Goal: Task Accomplishment & Management: Use online tool/utility

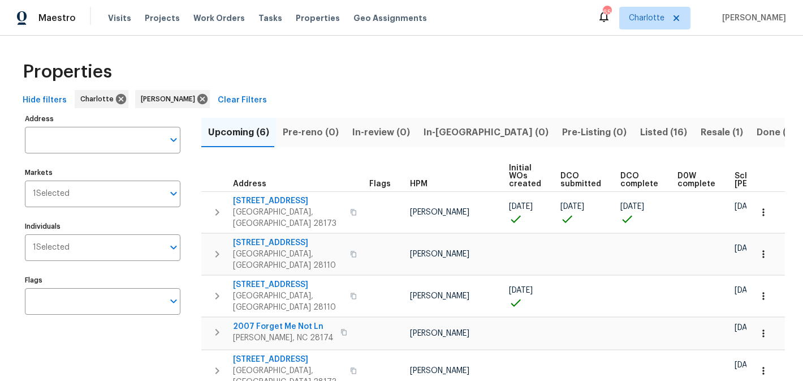
scroll to position [53, 0]
click at [265, 237] on span "2813 Faircroft Way" at bounding box center [288, 242] width 110 height 11
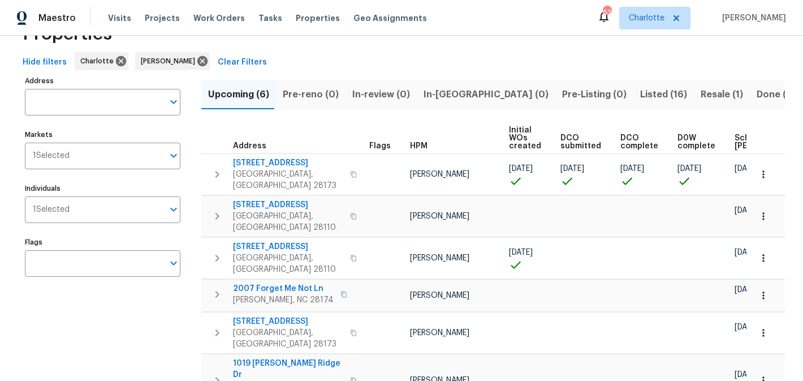
scroll to position [53, 0]
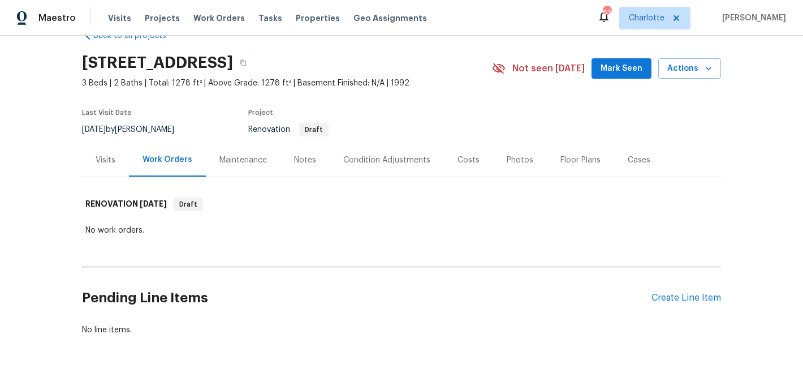
scroll to position [35, 0]
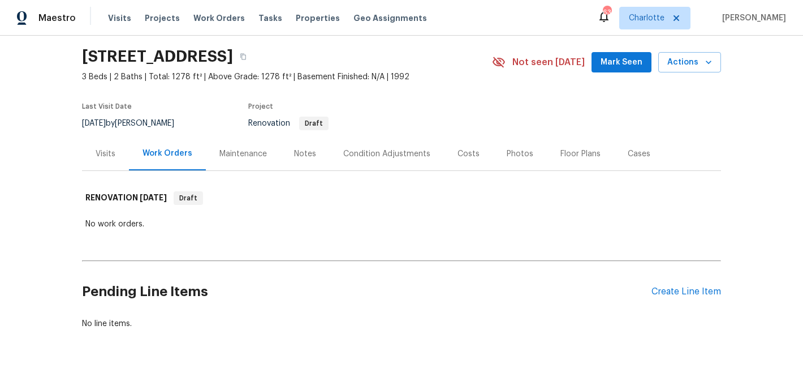
click at [304, 152] on div "Notes" at bounding box center [305, 153] width 22 height 11
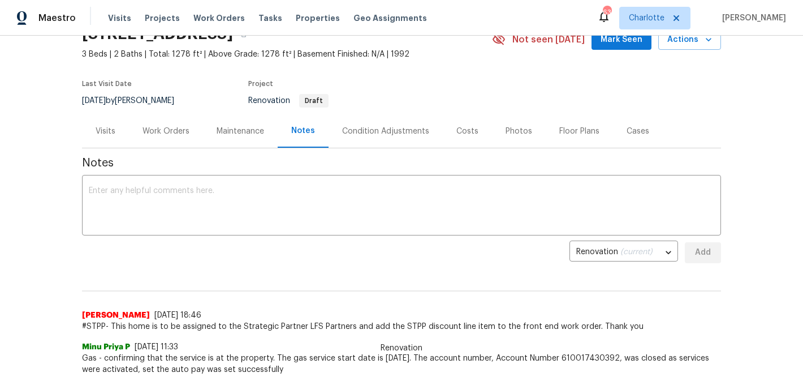
scroll to position [54, 0]
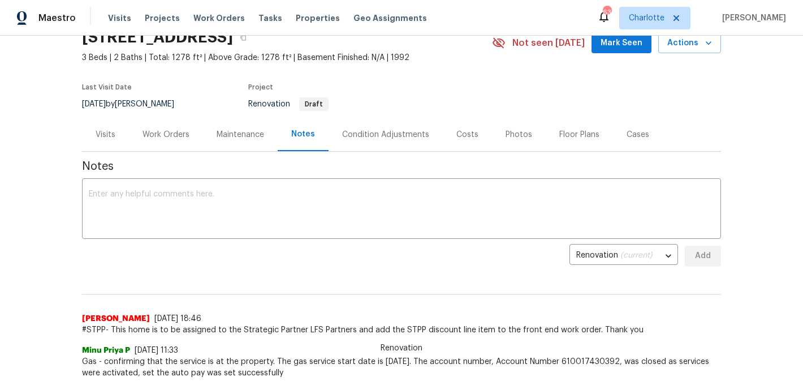
click at [160, 129] on div "Work Orders" at bounding box center [166, 134] width 47 height 11
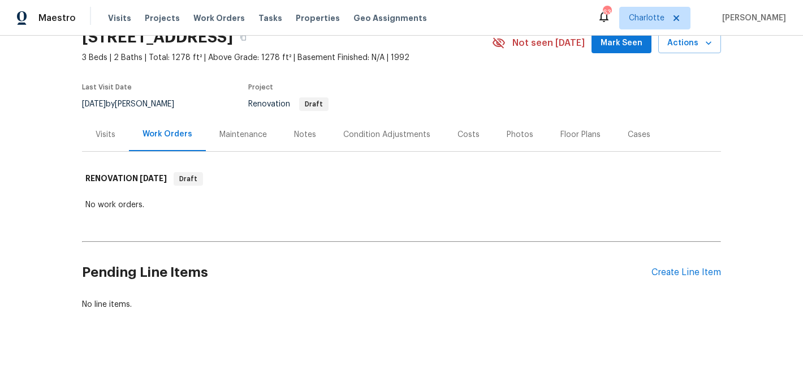
scroll to position [60, 0]
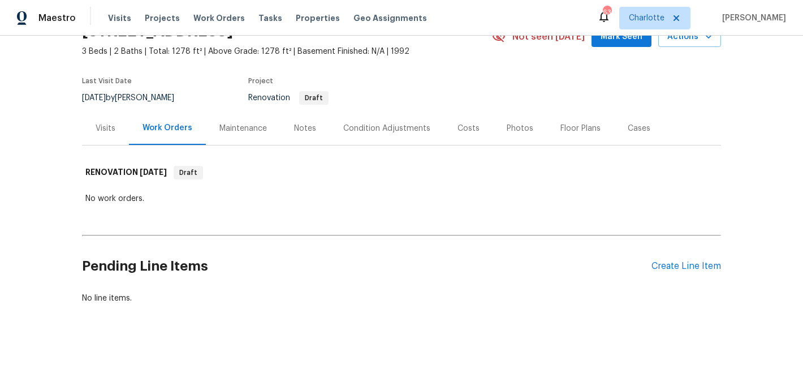
click at [388, 123] on div "Condition Adjustments" at bounding box center [386, 128] width 87 height 11
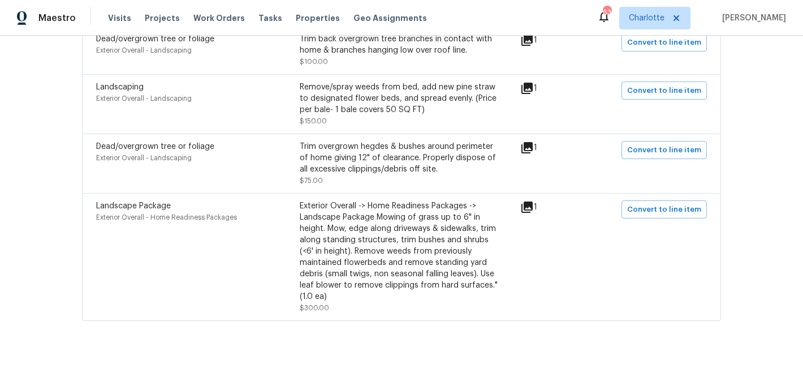
scroll to position [1073, 0]
click at [679, 218] on button "Convert to line item" at bounding box center [664, 209] width 85 height 18
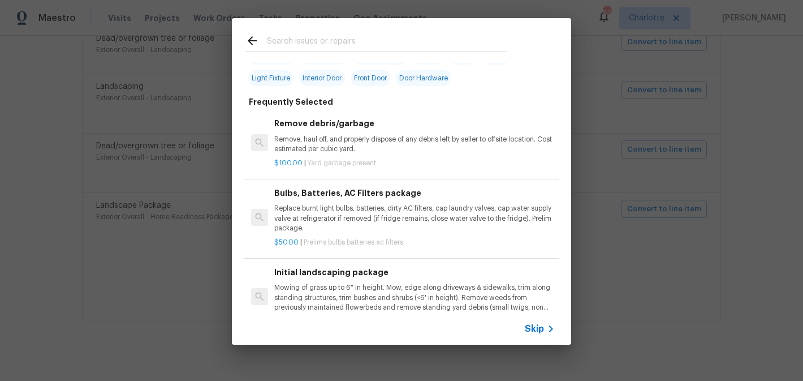
scroll to position [48, 0]
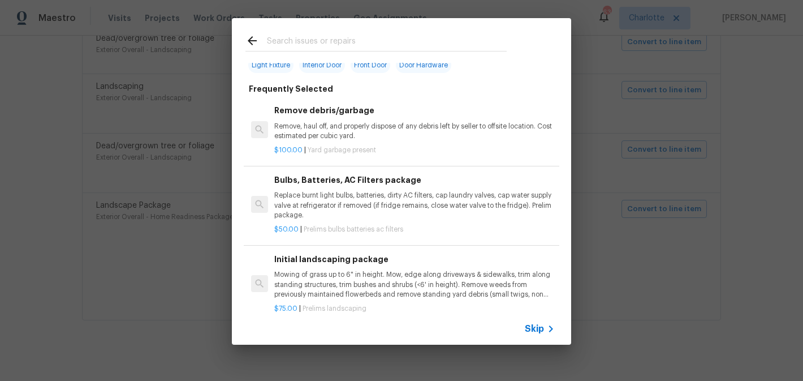
click at [406, 283] on p "Mowing of grass up to 6" in height. Mow, edge along driveways & sidewalks, trim…" at bounding box center [414, 284] width 281 height 29
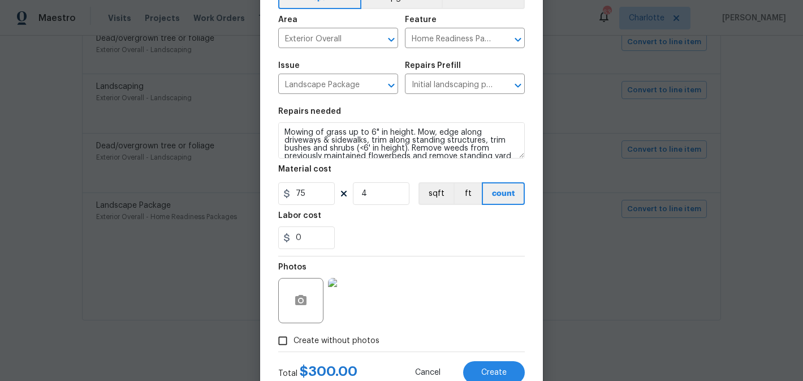
scroll to position [107, 0]
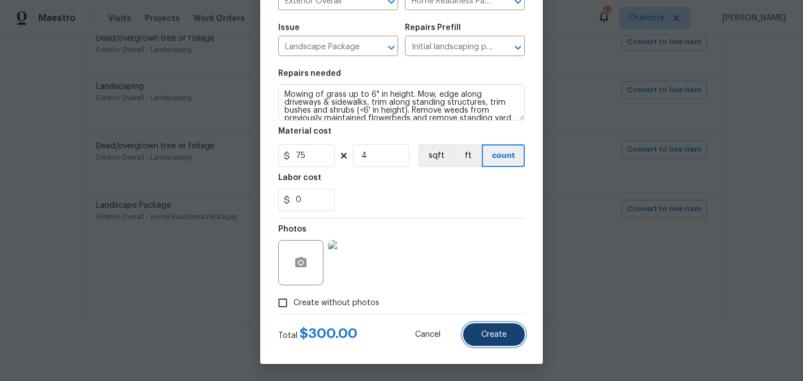
click at [492, 331] on span "Create" at bounding box center [493, 334] width 25 height 8
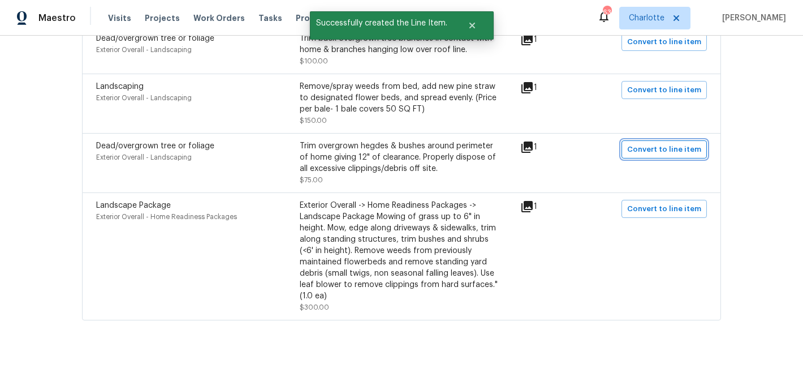
click at [654, 158] on button "Convert to line item" at bounding box center [664, 149] width 85 height 18
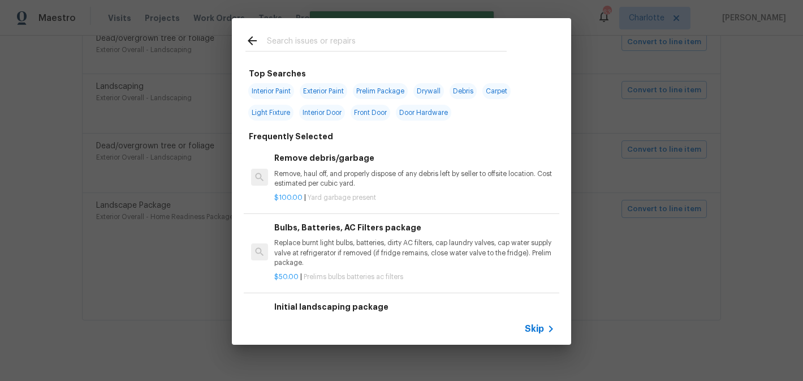
click at [346, 39] on input "text" at bounding box center [387, 42] width 240 height 17
click at [317, 41] on input "text" at bounding box center [387, 42] width 240 height 17
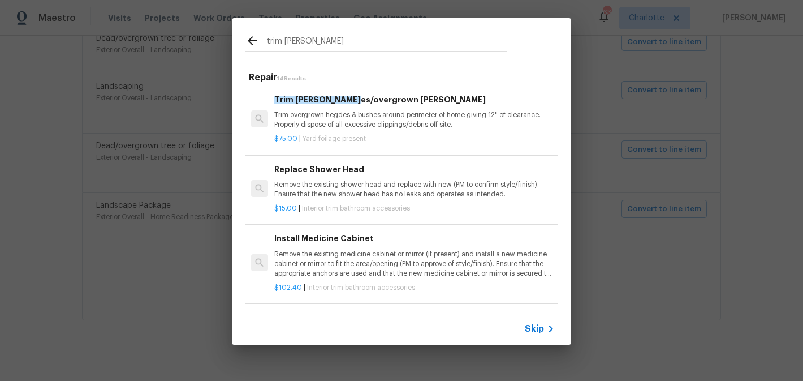
type input "trim bush"
click at [358, 100] on h6 "Trim bush es/overgrown hedges" at bounding box center [414, 99] width 281 height 12
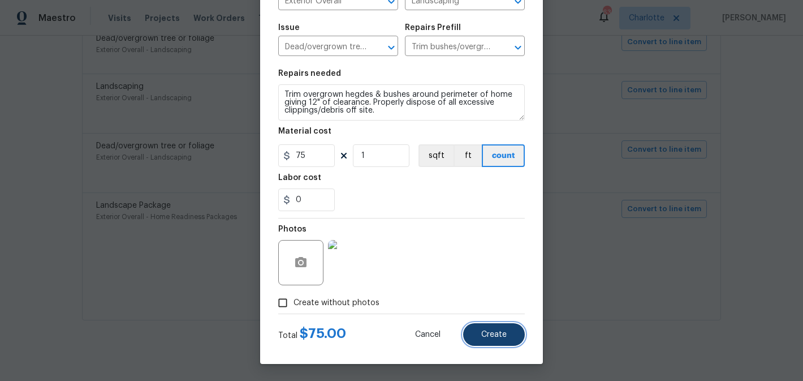
click at [477, 331] on button "Create" at bounding box center [494, 334] width 62 height 23
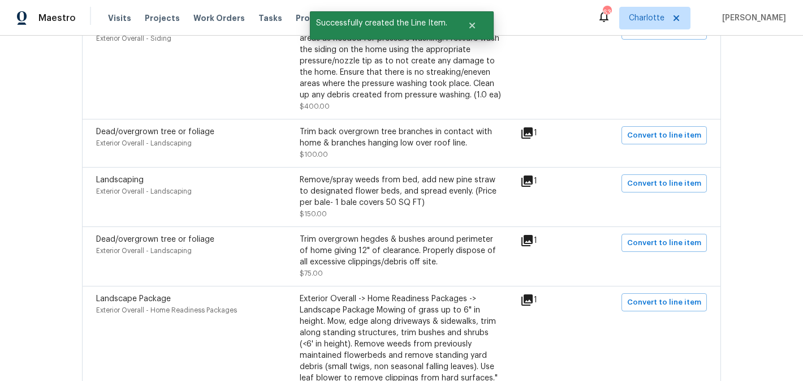
scroll to position [976, 0]
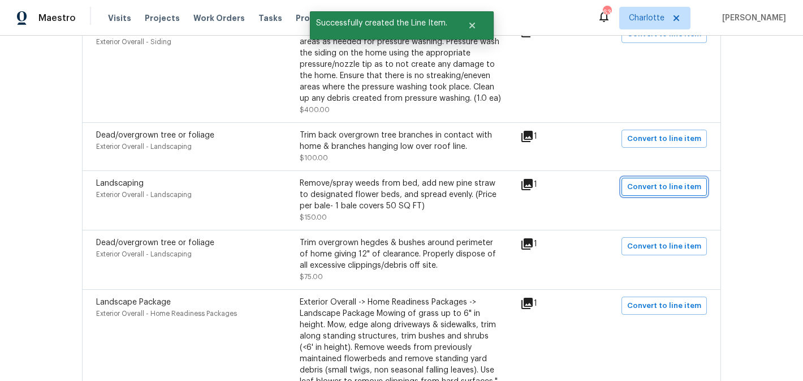
click at [652, 193] on span "Convert to line item" at bounding box center [664, 186] width 74 height 13
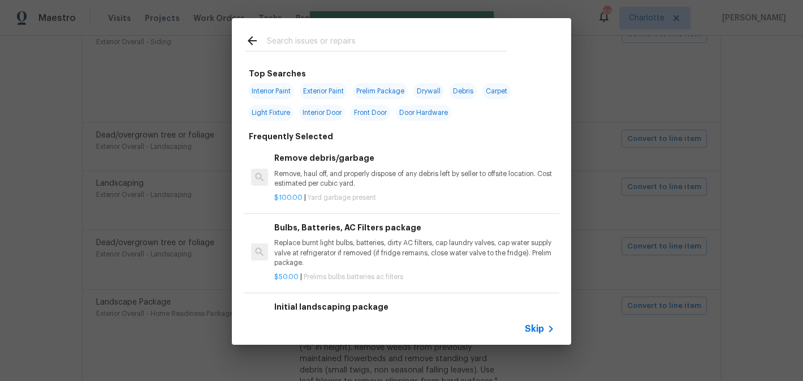
click at [380, 49] on input "text" at bounding box center [387, 42] width 240 height 17
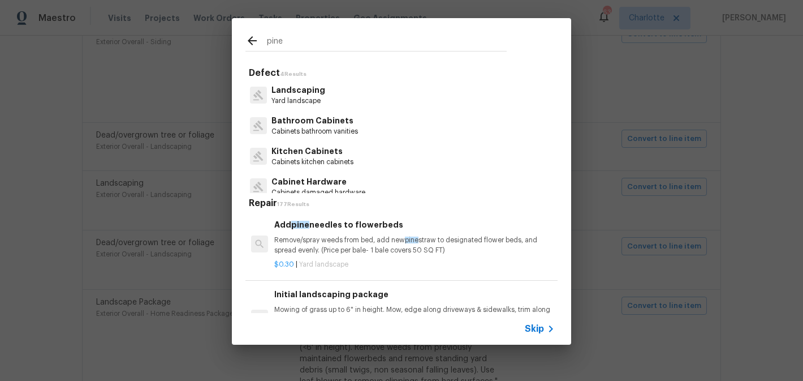
type input "pine"
click at [385, 242] on p "Remove/spray weeds from bed, add new pine straw to designated flower beds, and …" at bounding box center [414, 244] width 281 height 19
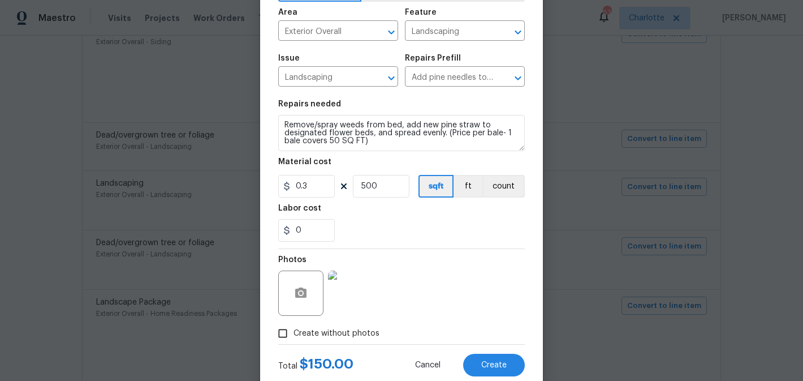
scroll to position [107, 0]
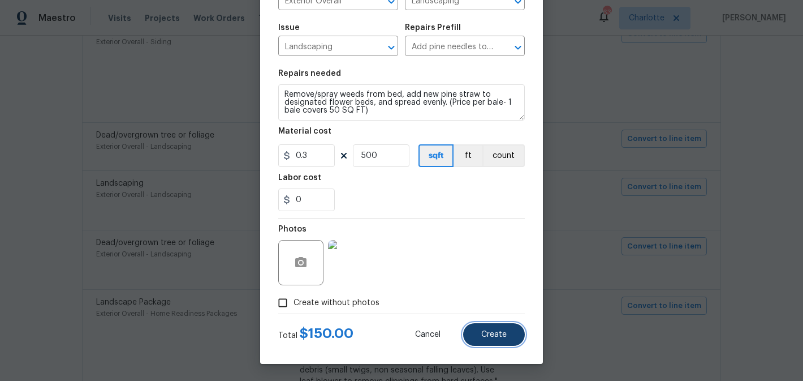
click at [488, 333] on span "Create" at bounding box center [493, 334] width 25 height 8
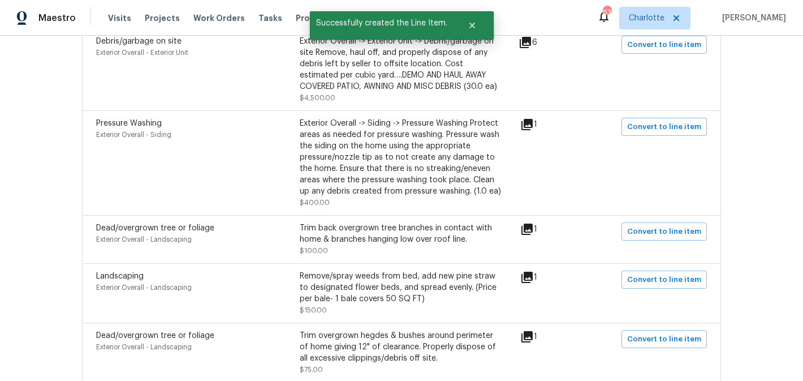
scroll to position [880, 0]
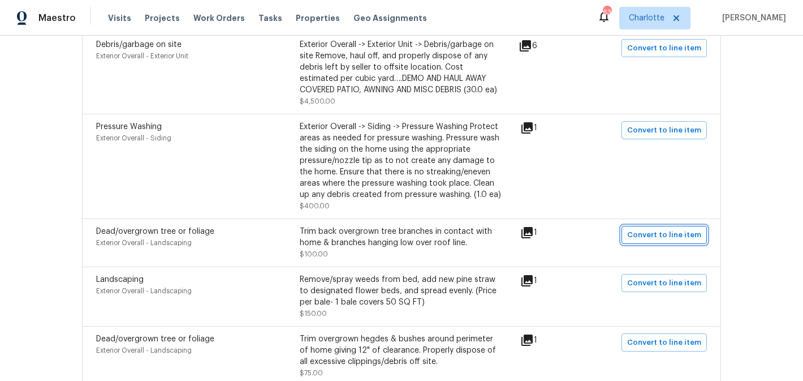
click at [660, 244] on button "Convert to line item" at bounding box center [664, 235] width 85 height 18
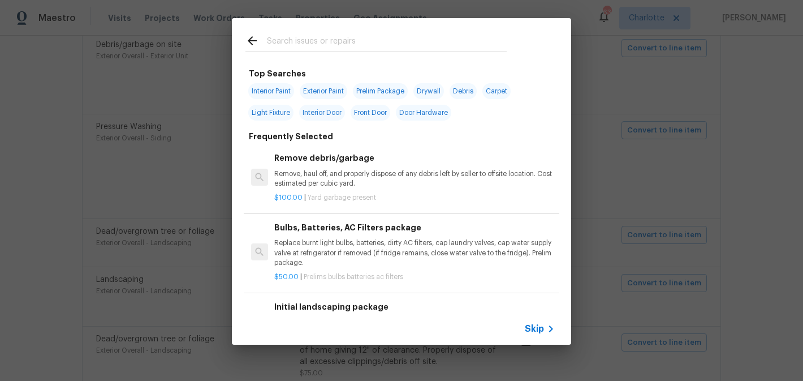
click at [377, 48] on input "text" at bounding box center [387, 42] width 240 height 17
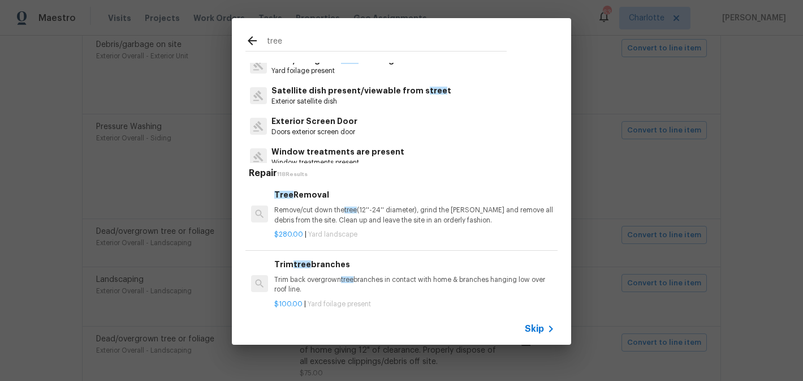
scroll to position [55, 0]
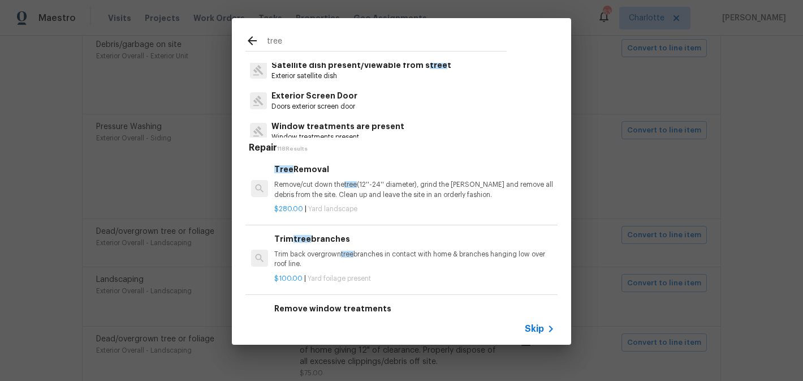
type input "tree"
click at [423, 249] on div "Trim tree branches Trim back overgrown tree branches in contact with home & bra…" at bounding box center [414, 250] width 281 height 37
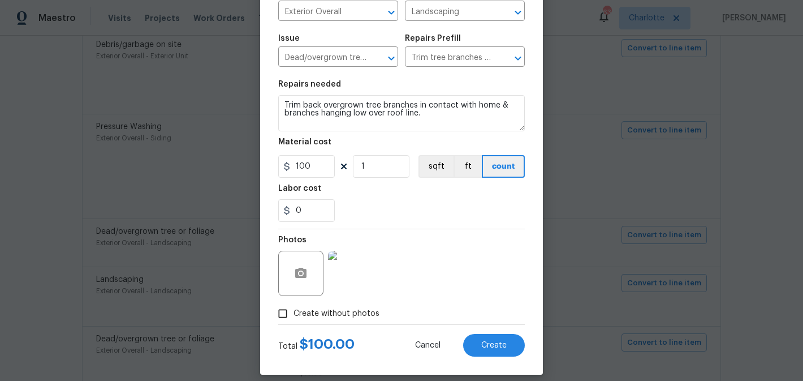
scroll to position [102, 0]
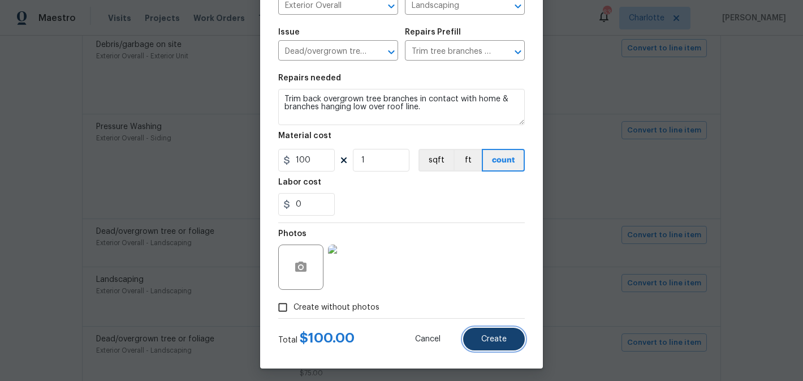
click at [488, 340] on span "Create" at bounding box center [493, 339] width 25 height 8
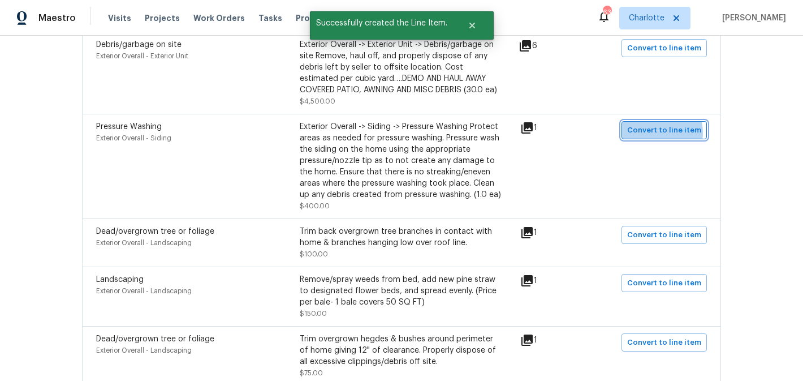
click at [662, 135] on span "Convert to line item" at bounding box center [664, 130] width 74 height 13
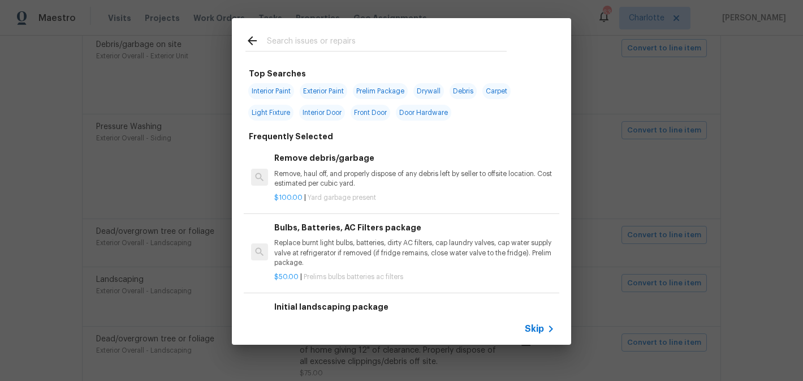
click at [376, 49] on input "text" at bounding box center [387, 42] width 240 height 17
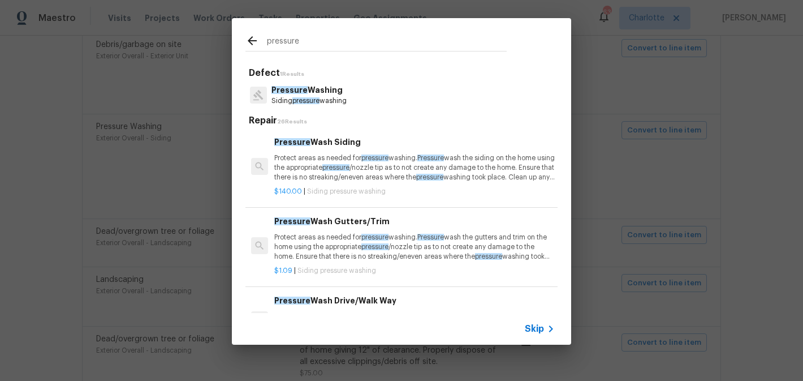
type input "pressure"
click at [338, 149] on div "Pressure Wash Siding Protect areas as needed for pressure washing. Pressure was…" at bounding box center [414, 159] width 281 height 46
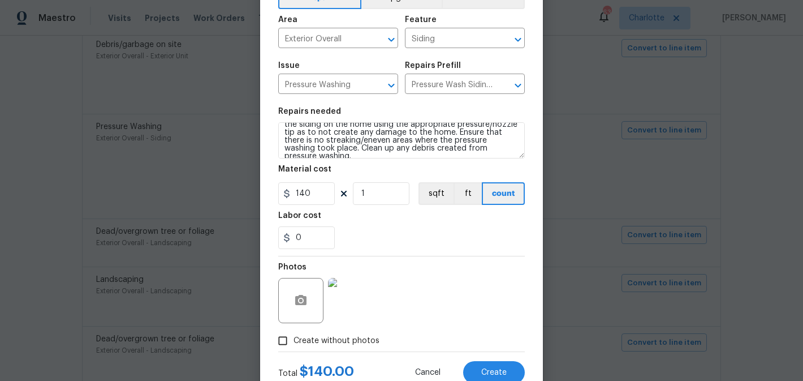
scroll to position [80, 0]
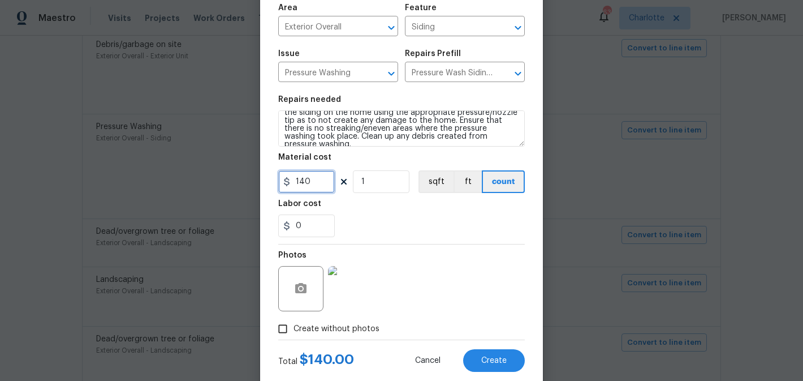
click at [316, 179] on input "140" at bounding box center [306, 181] width 57 height 23
type input "350"
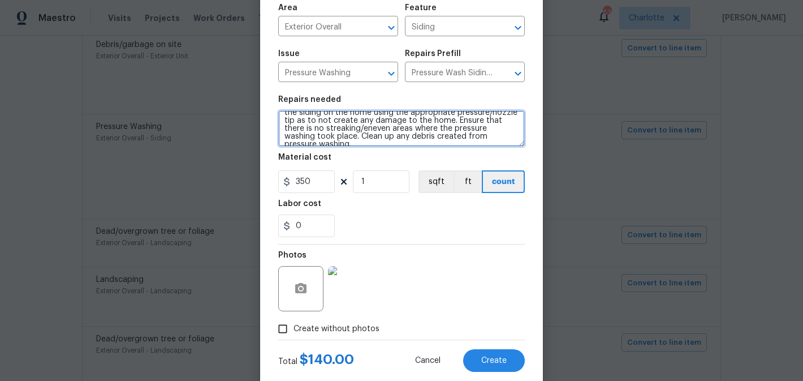
click at [506, 135] on textarea "Protect areas as needed for pressure washing. Pressure wash the siding on the h…" at bounding box center [401, 128] width 247 height 36
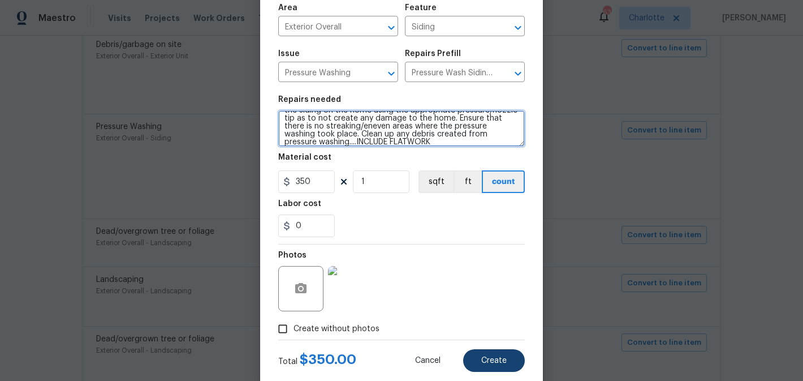
type textarea "Protect areas as needed for pressure washing. Pressure wash the siding on the h…"
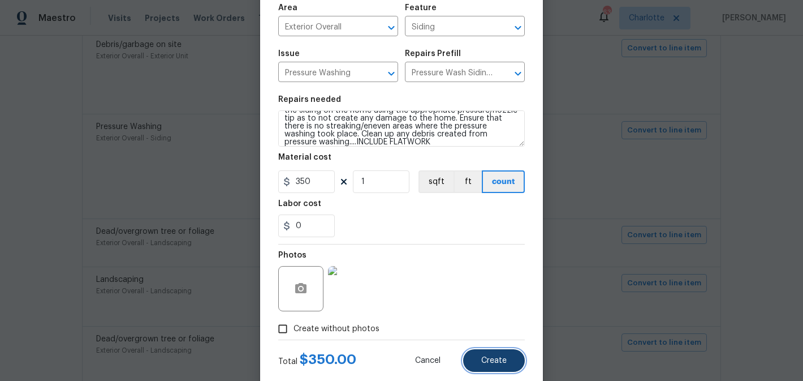
click at [497, 367] on button "Create" at bounding box center [494, 360] width 62 height 23
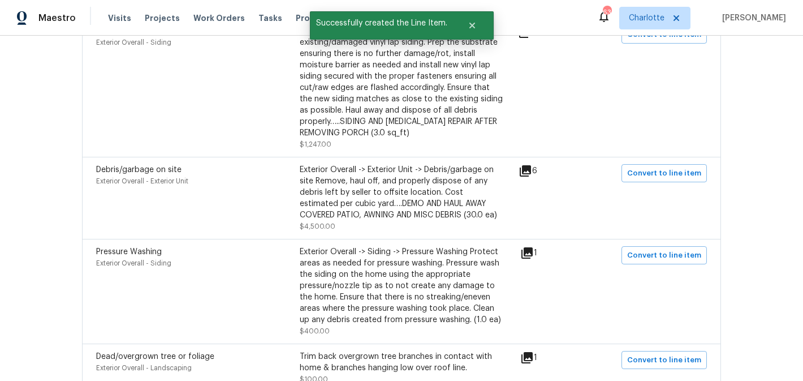
scroll to position [751, 0]
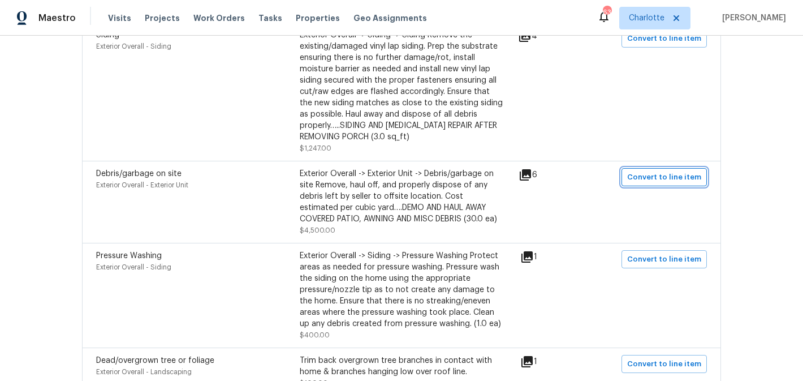
click at [659, 180] on span "Convert to line item" at bounding box center [664, 177] width 74 height 13
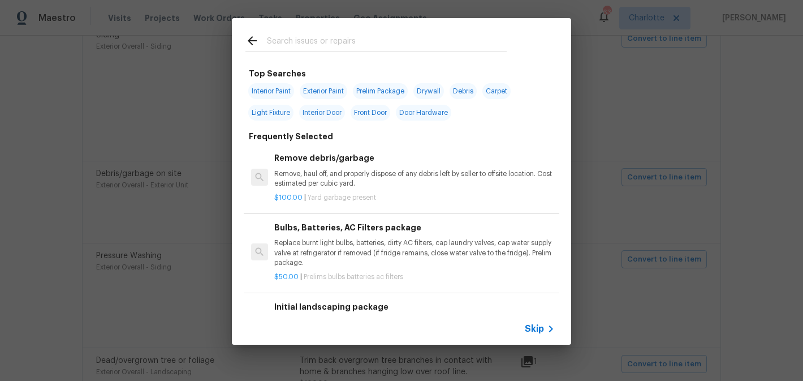
click at [300, 40] on input "text" at bounding box center [387, 42] width 240 height 17
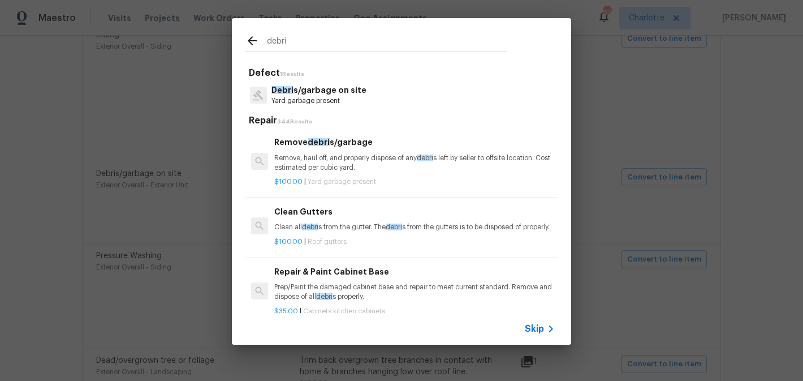
type input "debri"
click at [344, 163] on p "Remove, haul off, and properly dispose of any debri s left by seller to offsite…" at bounding box center [414, 162] width 281 height 19
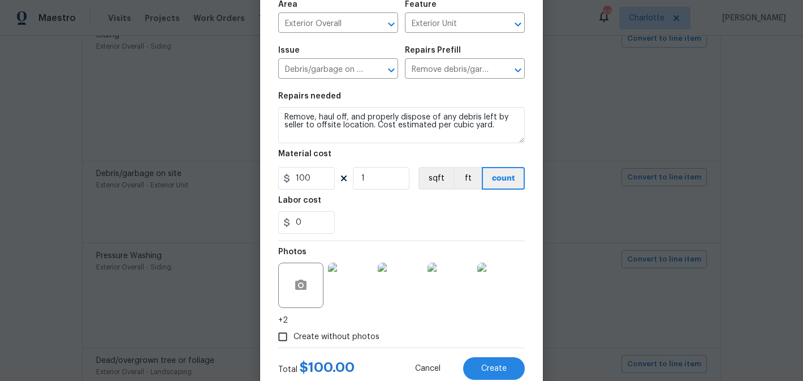
scroll to position [118, 0]
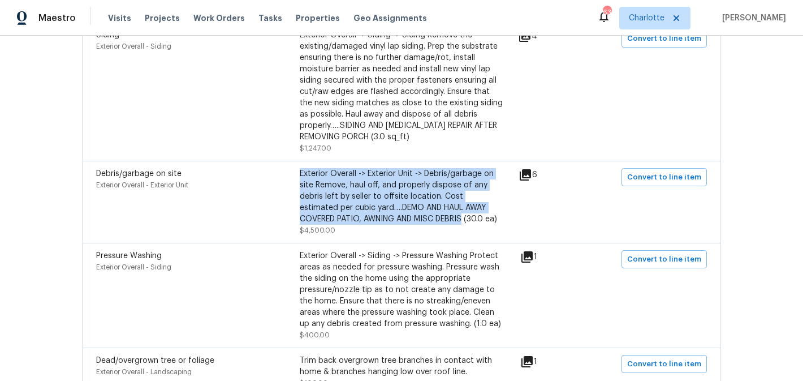
drag, startPoint x: 426, startPoint y: 219, endPoint x: 301, endPoint y: 176, distance: 132.0
click at [301, 176] on div "Exterior Overall -> Exterior Unit -> Debris/garbage on site Remove, haul off, a…" at bounding box center [402, 196] width 204 height 57
copy div "Exterior Overall -> Exterior Unit -> Debris/garbage on site Remove, haul off, a…"
click at [683, 183] on span "Convert to line item" at bounding box center [664, 177] width 74 height 13
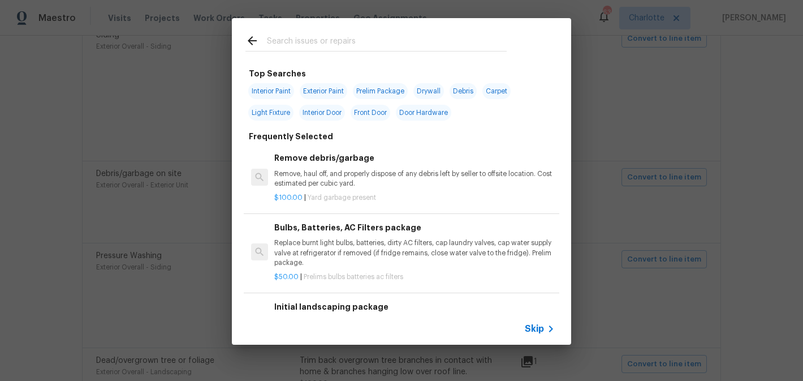
click at [350, 42] on input "text" at bounding box center [387, 42] width 240 height 17
click at [463, 94] on span "Debris" at bounding box center [463, 91] width 27 height 16
type input "Debris"
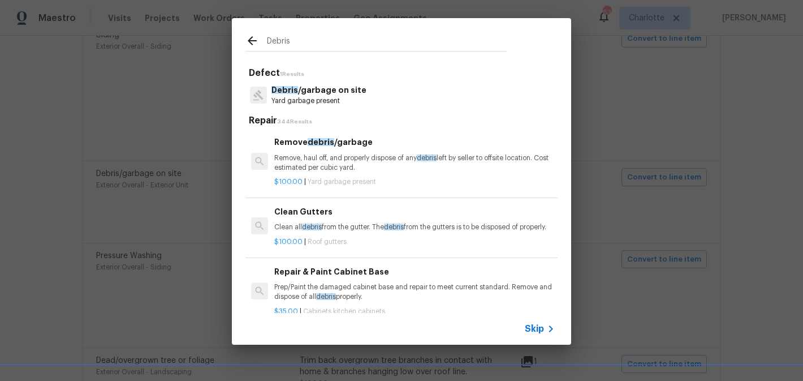
click at [378, 158] on p "Remove, haul off, and properly dispose of any debris left by seller to offsite …" at bounding box center [414, 162] width 281 height 19
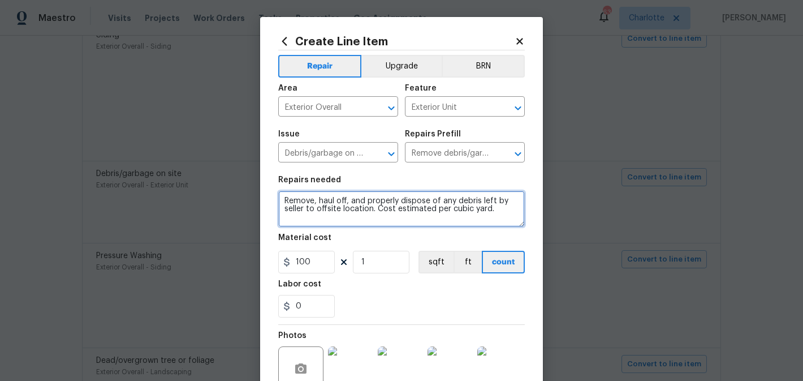
drag, startPoint x: 501, startPoint y: 208, endPoint x: 269, endPoint y: 182, distance: 234.0
click at [269, 182] on div "Create Line Item Repair Upgrade BRN Area Exterior Overall ​ Feature Exterior Un…" at bounding box center [401, 249] width 283 height 464
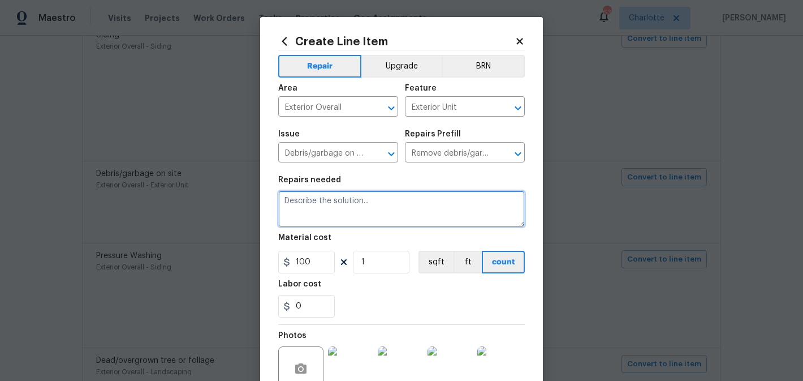
paste textarea "Exterior Overall -> Exterior Unit -> Debris/garbage on site Remove, haul off, a…"
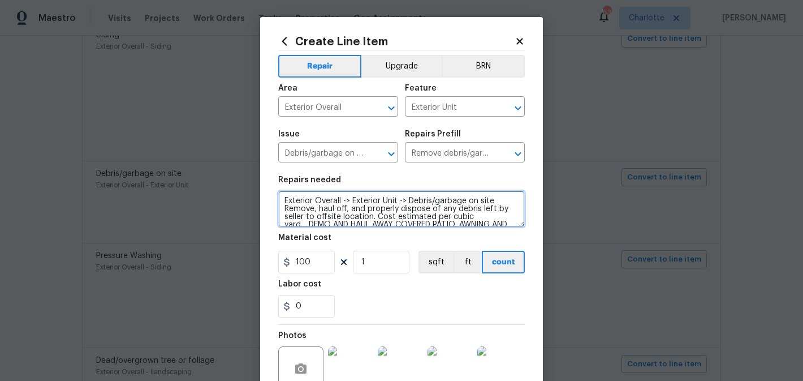
scroll to position [10, 0]
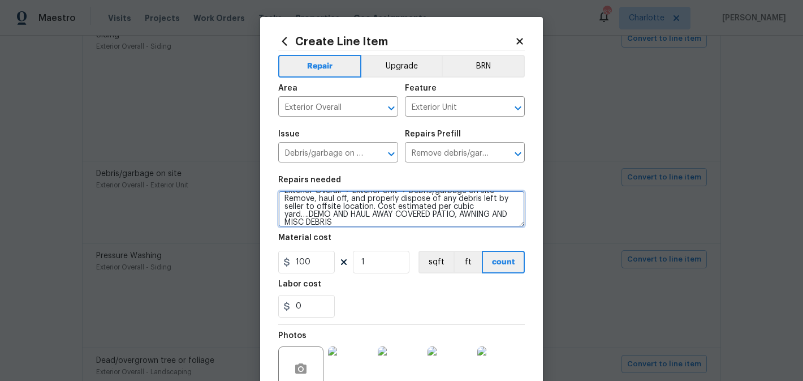
type textarea "Exterior Overall -> Exterior Unit -> Debris/garbage on site Remove, haul off, a…"
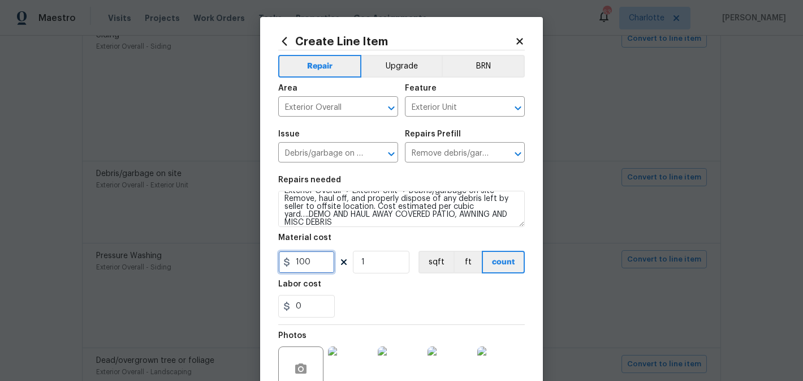
click at [311, 260] on input "100" at bounding box center [306, 262] width 57 height 23
type input "2000"
click at [369, 257] on input "1" at bounding box center [381, 262] width 57 height 23
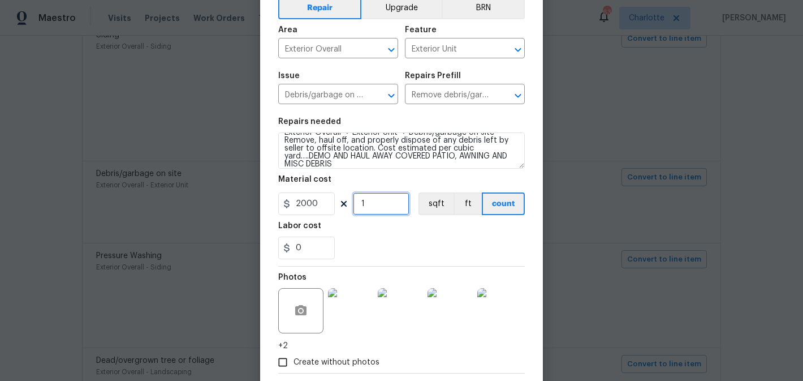
scroll to position [118, 0]
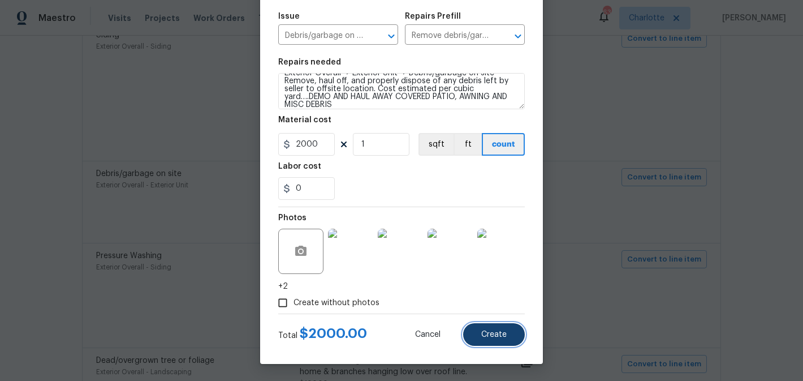
click at [503, 331] on span "Create" at bounding box center [493, 334] width 25 height 8
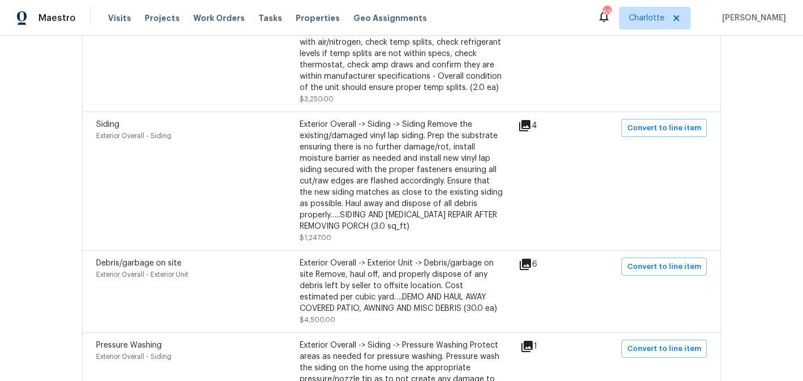
scroll to position [658, 0]
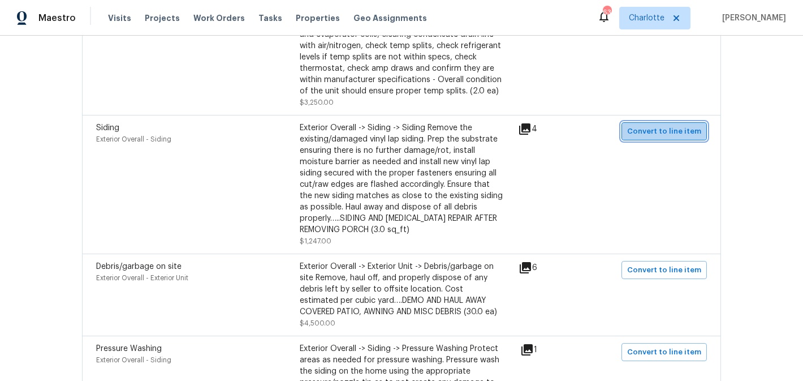
click at [685, 131] on span "Convert to line item" at bounding box center [664, 131] width 74 height 13
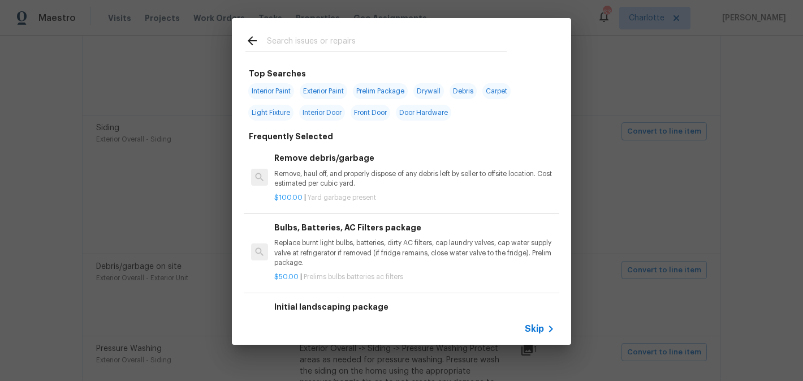
click at [367, 48] on input "text" at bounding box center [387, 42] width 240 height 17
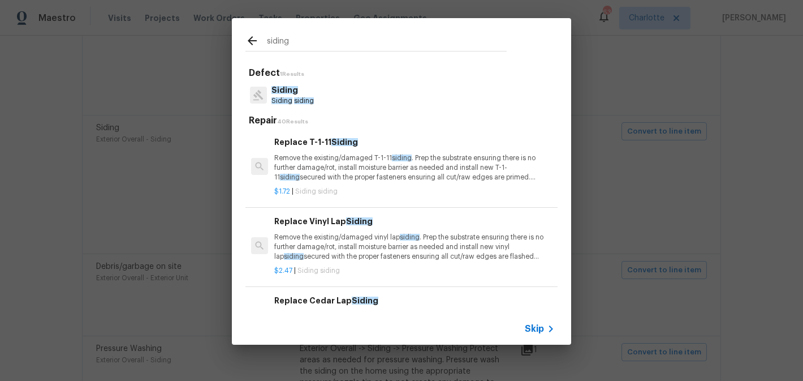
type input "siding"
click at [453, 241] on p "Remove the existing/damaged vinyl lap siding . Prep the substrate ensuring ther…" at bounding box center [414, 246] width 281 height 29
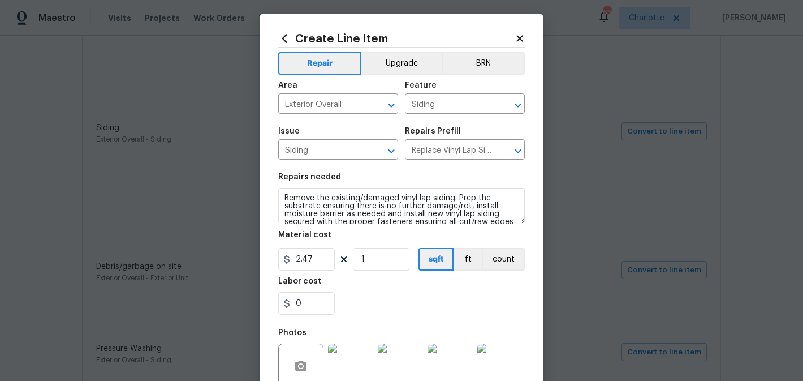
scroll to position [0, 0]
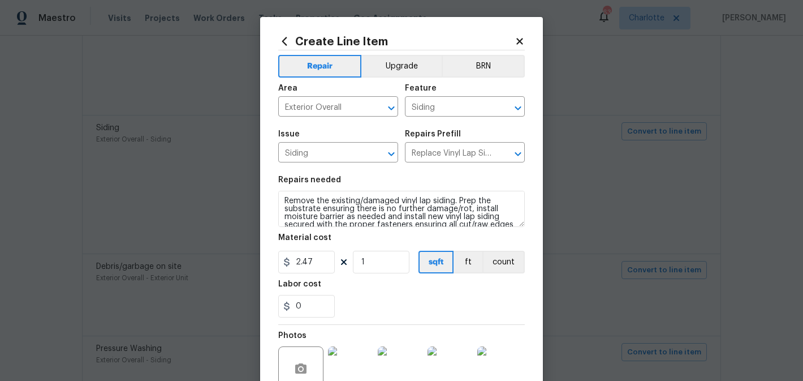
click at [518, 40] on icon at bounding box center [519, 41] width 6 height 6
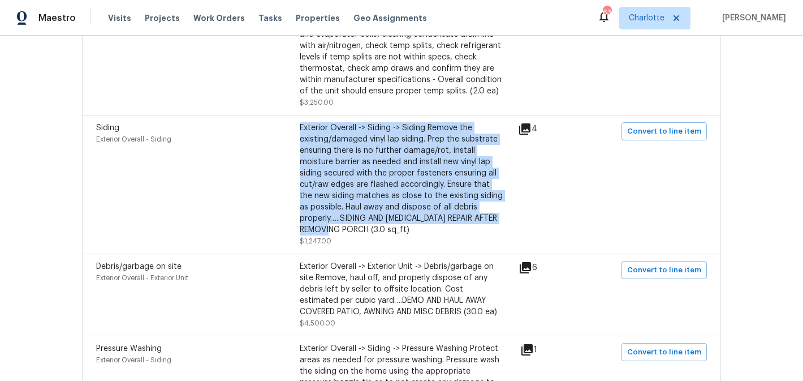
drag, startPoint x: 372, startPoint y: 231, endPoint x: 300, endPoint y: 127, distance: 126.1
click at [300, 127] on div "Exterior Overall -> Siding -> Siding Remove the existing/damaged vinyl lap sidi…" at bounding box center [402, 178] width 204 height 113
copy div "Exterior Overall -> Siding -> Siding Remove the existing/damaged vinyl lap sidi…"
click at [663, 135] on span "Convert to line item" at bounding box center [664, 131] width 74 height 13
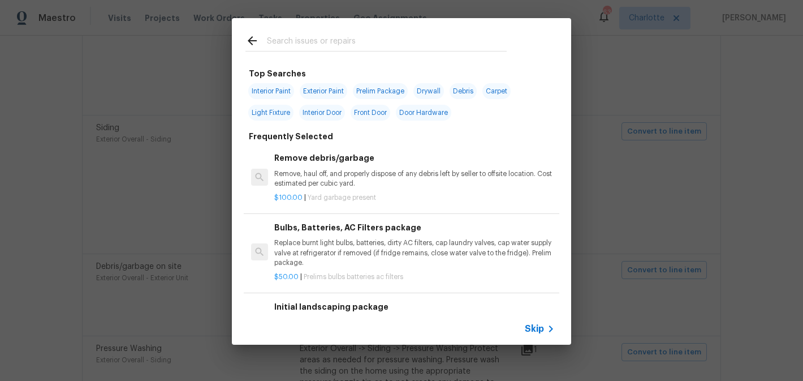
click at [400, 43] on input "text" at bounding box center [387, 42] width 240 height 17
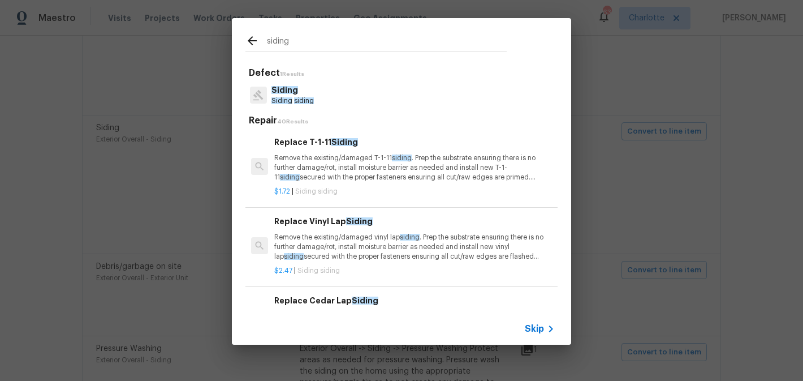
type input "siding"
click at [374, 238] on p "Remove the existing/damaged vinyl lap siding . Prep the substrate ensuring ther…" at bounding box center [414, 246] width 281 height 29
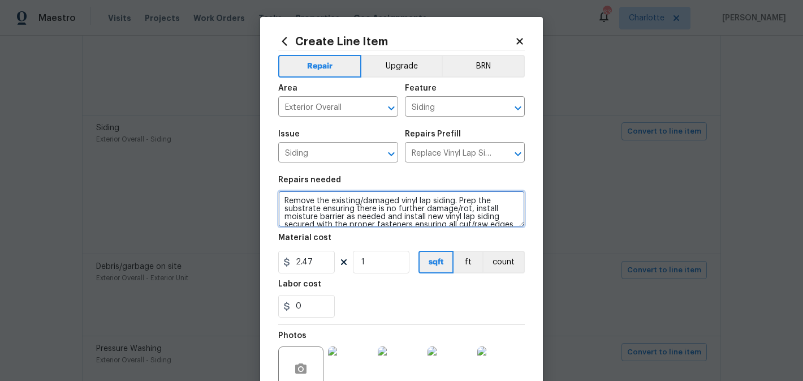
scroll to position [32, 0]
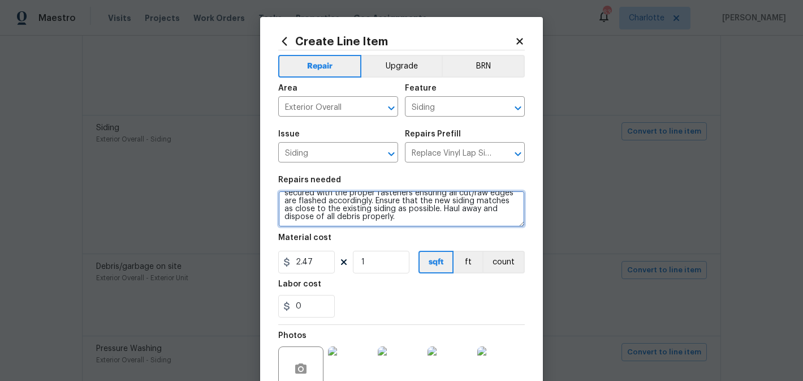
drag, startPoint x: 283, startPoint y: 198, endPoint x: 432, endPoint y: 243, distance: 155.5
click at [432, 243] on section "Repairs needed Remove the existing/damaged vinyl lap siding. Prep the substrate…" at bounding box center [401, 246] width 247 height 155
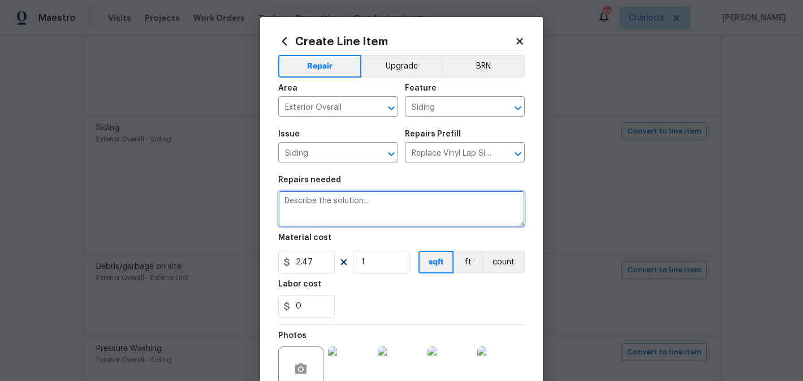
scroll to position [0, 0]
paste textarea "Exterior Overall -> Siding -> Siding Remove the existing/damaged vinyl lap sidi…"
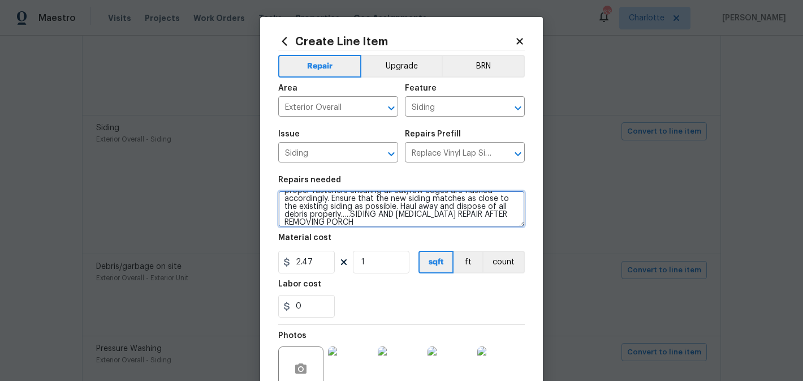
scroll to position [48, 0]
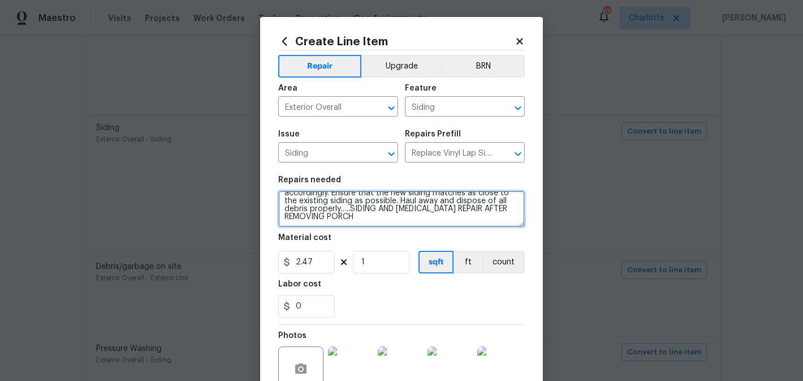
type textarea "Exterior Overall -> Siding -> Siding Remove the existing/damaged vinyl lap sidi…"
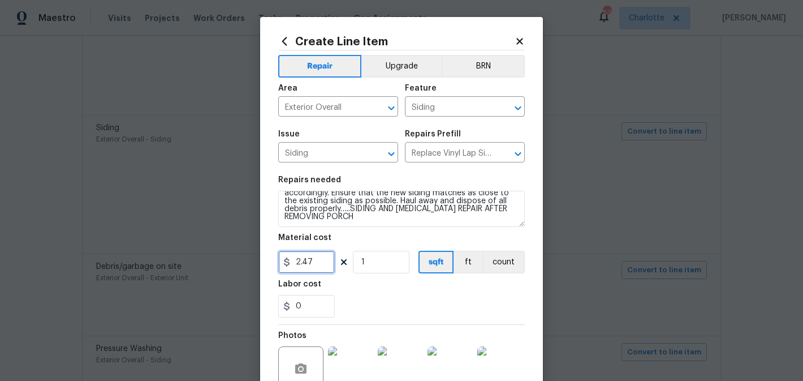
click at [324, 264] on input "2.47" at bounding box center [306, 262] width 57 height 23
type input "1100"
click at [390, 261] on input "1" at bounding box center [381, 262] width 57 height 23
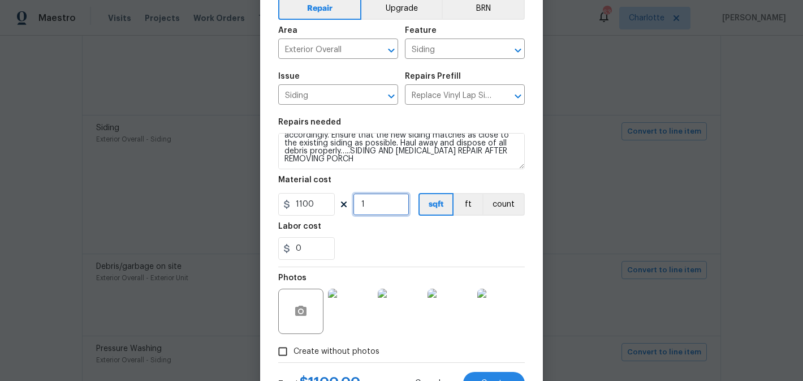
scroll to position [107, 0]
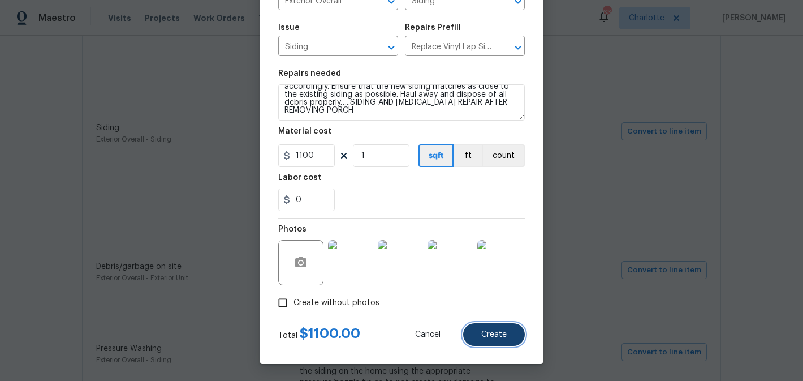
click at [490, 325] on button "Create" at bounding box center [494, 334] width 62 height 23
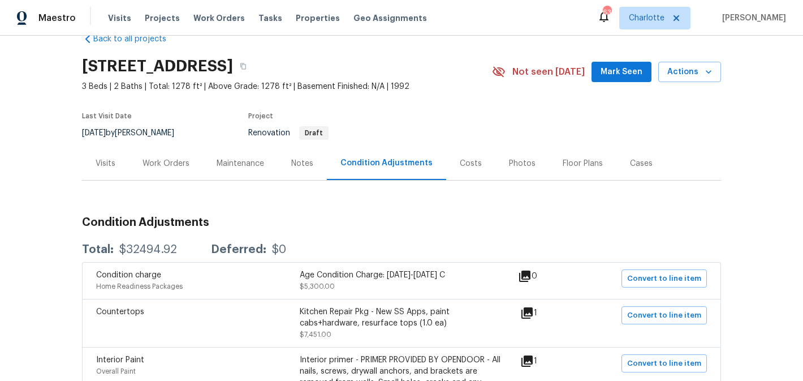
scroll to position [0, 0]
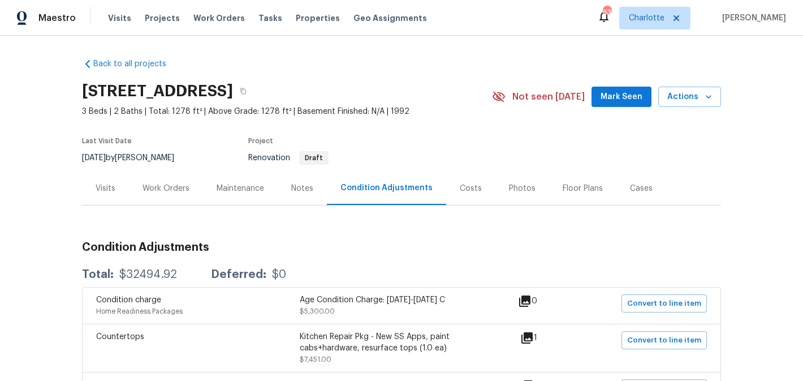
click at [610, 105] on button "Mark Seen" at bounding box center [622, 97] width 60 height 21
click at [171, 184] on div "Work Orders" at bounding box center [166, 188] width 47 height 11
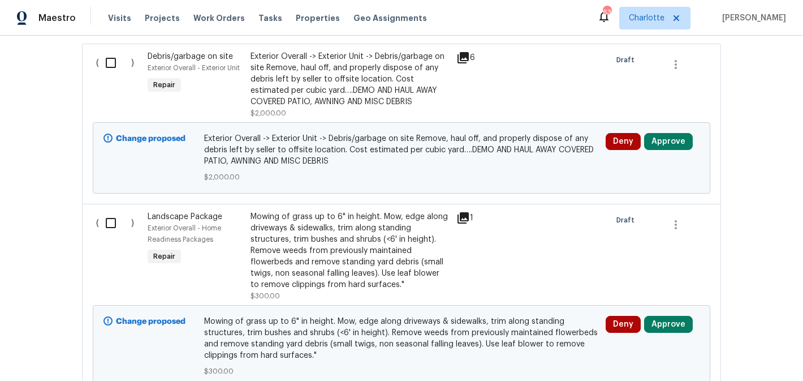
scroll to position [335, 0]
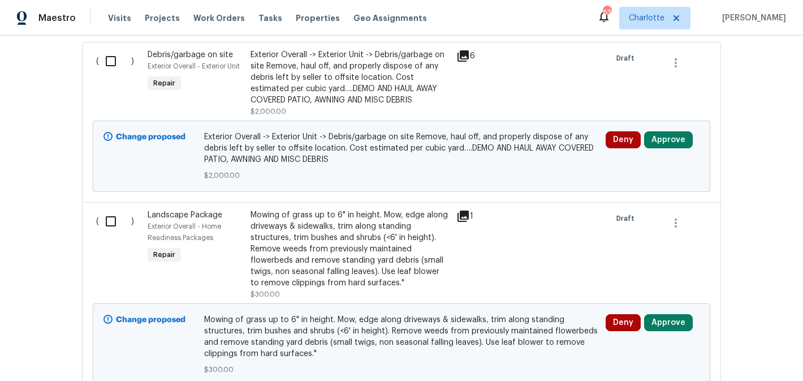
click at [111, 63] on input "checkbox" at bounding box center [115, 61] width 32 height 24
checkbox input "true"
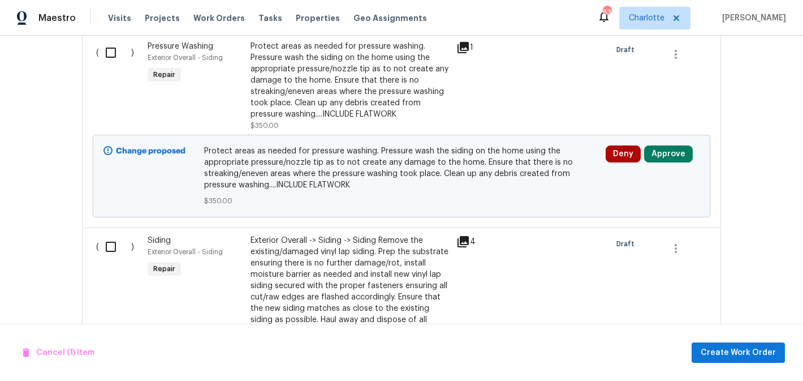
scroll to position [1088, 0]
click at [117, 236] on input "checkbox" at bounding box center [115, 246] width 32 height 24
checkbox input "true"
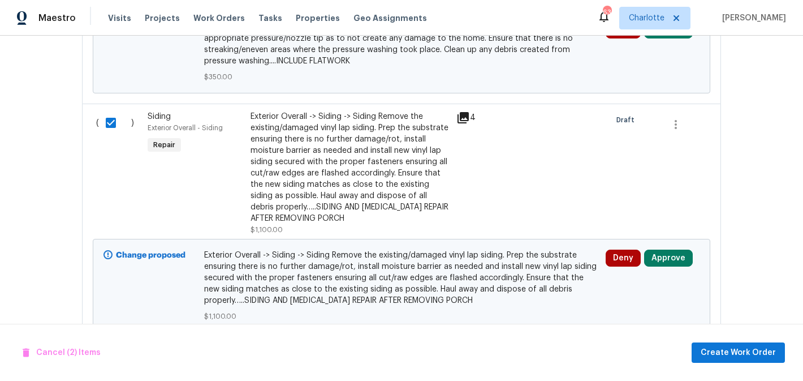
scroll to position [1253, 0]
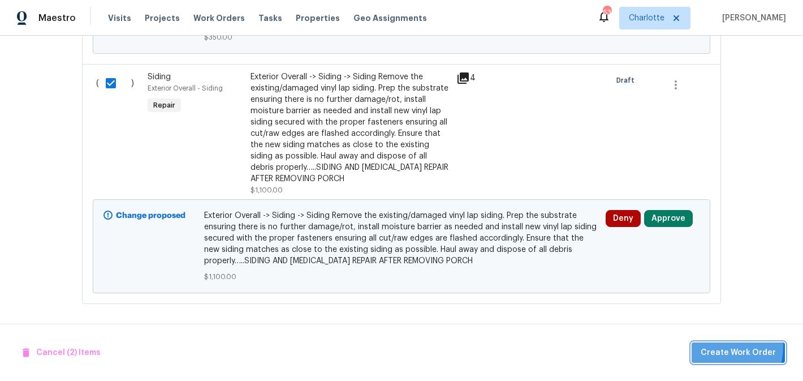
click at [711, 346] on span "Create Work Order" at bounding box center [738, 353] width 75 height 14
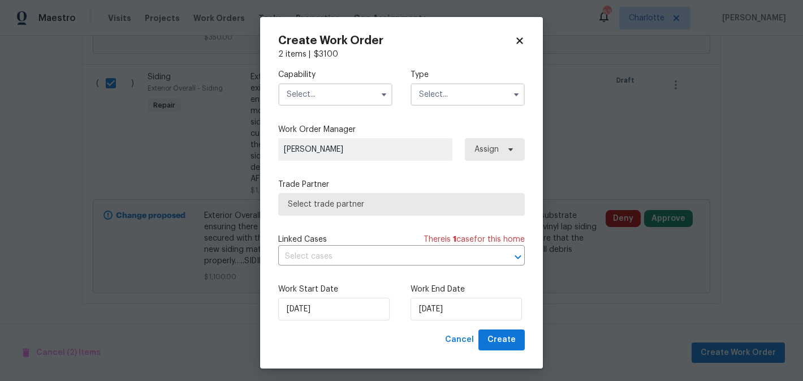
click at [337, 94] on input "text" at bounding box center [335, 94] width 114 height 23
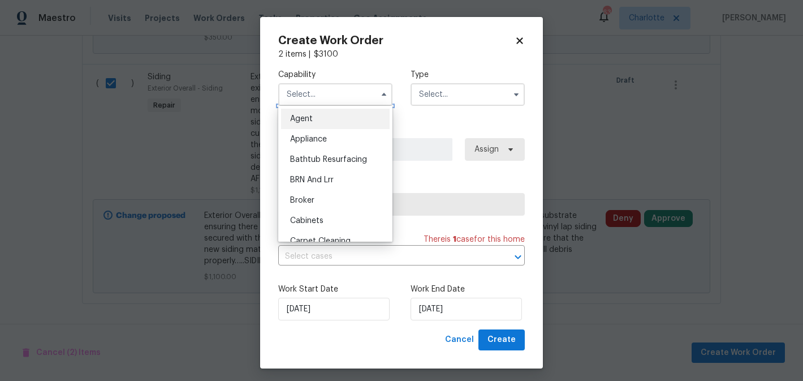
click at [344, 99] on input "text" at bounding box center [335, 94] width 114 height 23
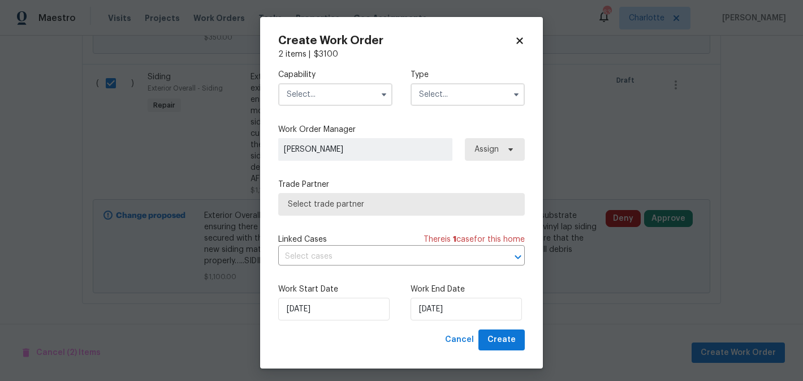
click at [340, 99] on input "text" at bounding box center [335, 94] width 114 height 23
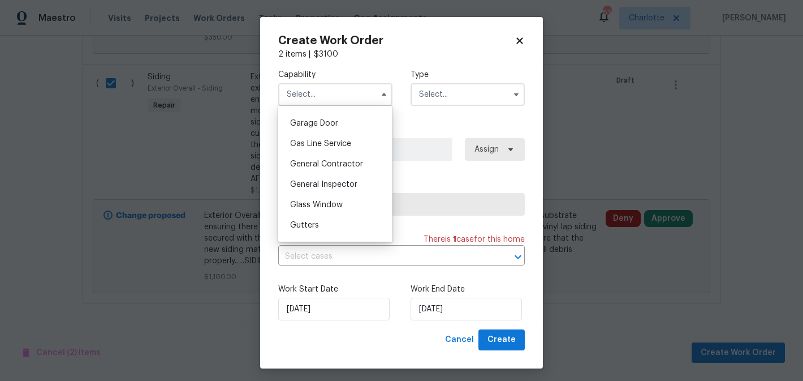
scroll to position [501, 0]
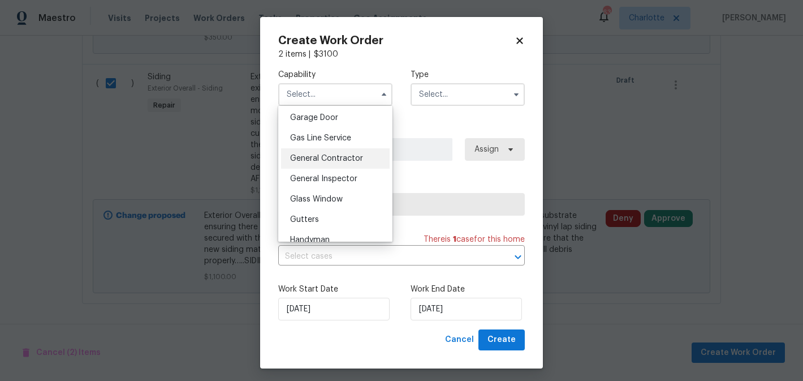
click at [338, 157] on span "General Contractor" at bounding box center [326, 158] width 73 height 8
type input "General Contractor"
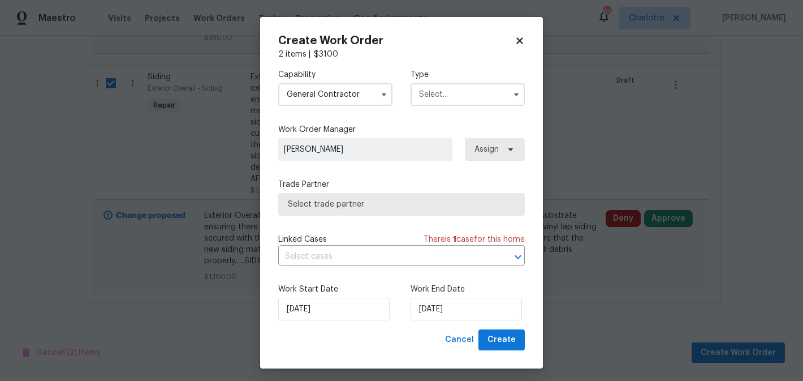
click at [458, 88] on input "text" at bounding box center [468, 94] width 114 height 23
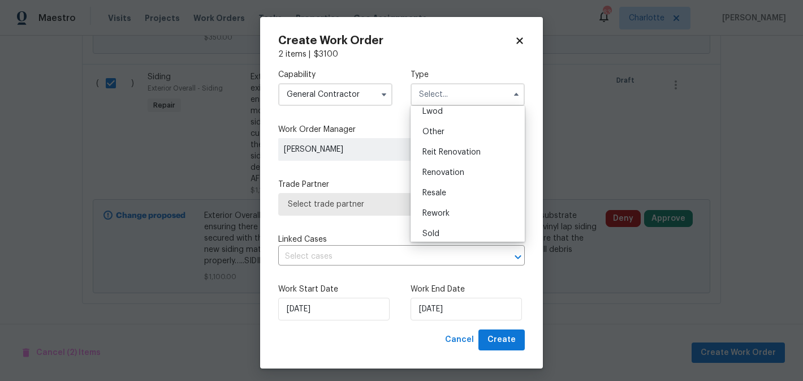
scroll to position [135, 0]
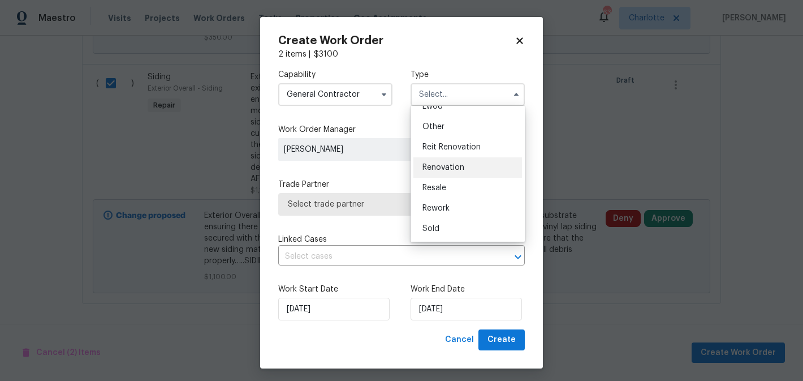
click at [474, 171] on div "Renovation" at bounding box center [467, 167] width 109 height 20
type input "Renovation"
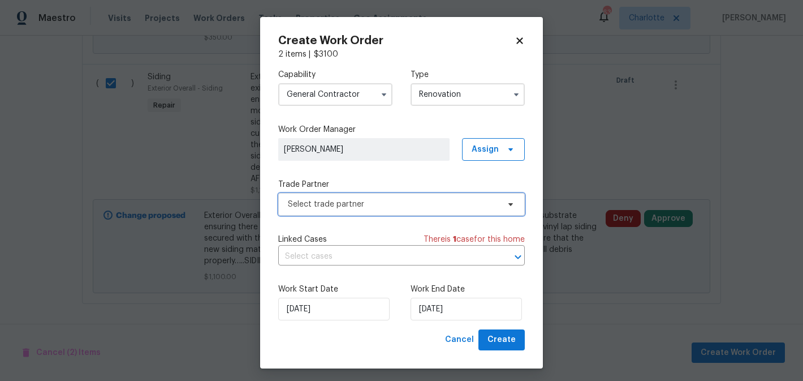
click at [424, 209] on span "Select trade partner" at bounding box center [393, 204] width 211 height 11
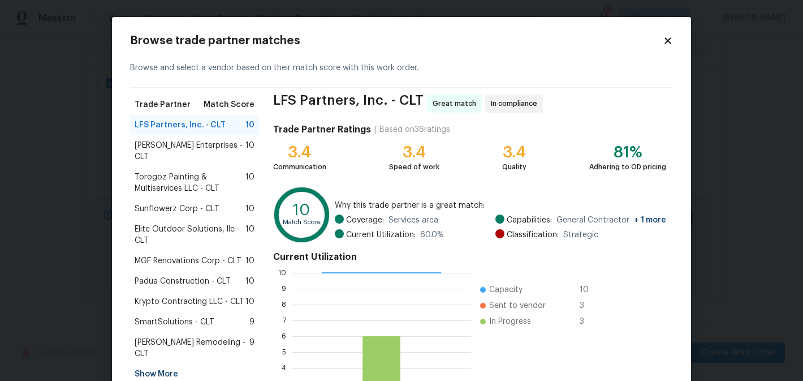
scroll to position [118, 0]
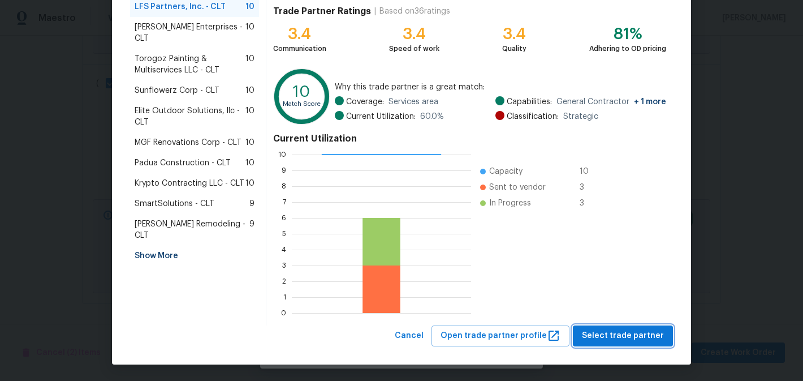
click at [626, 331] on span "Select trade partner" at bounding box center [623, 336] width 82 height 14
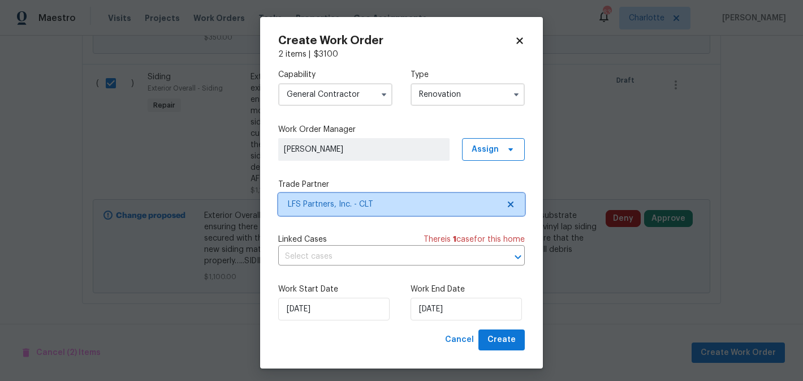
scroll to position [0, 0]
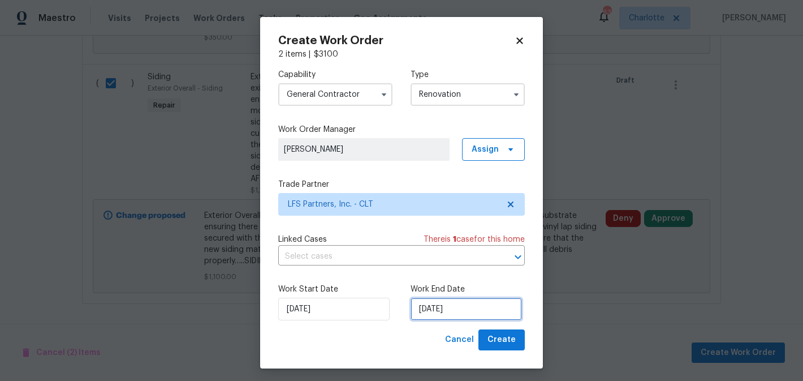
click at [490, 307] on input "9/15/2025" at bounding box center [466, 309] width 111 height 23
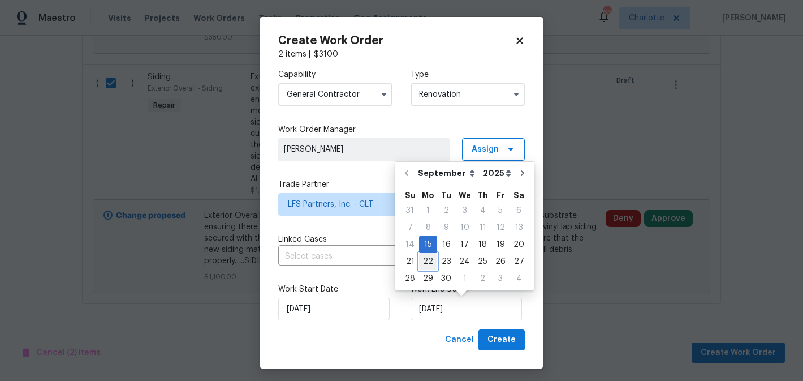
click at [423, 264] on div "22" at bounding box center [428, 261] width 18 height 16
type input "9/22/2025"
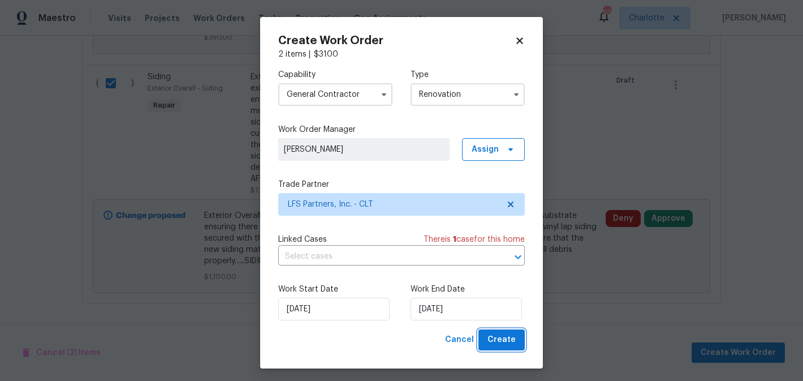
click at [503, 340] on span "Create" at bounding box center [502, 340] width 28 height 14
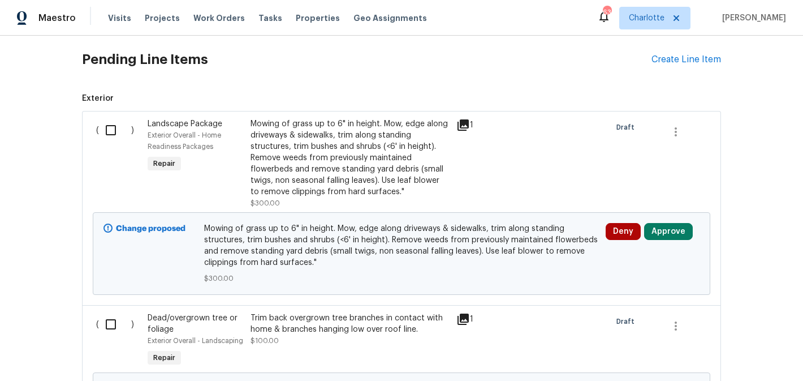
scroll to position [300, 0]
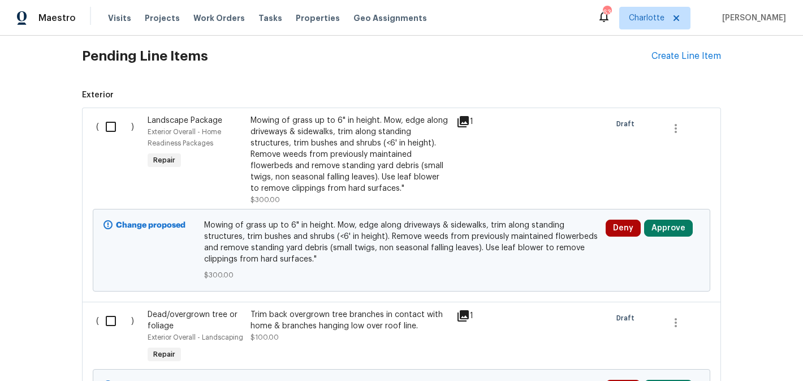
click at [109, 123] on input "checkbox" at bounding box center [115, 127] width 32 height 24
checkbox input "true"
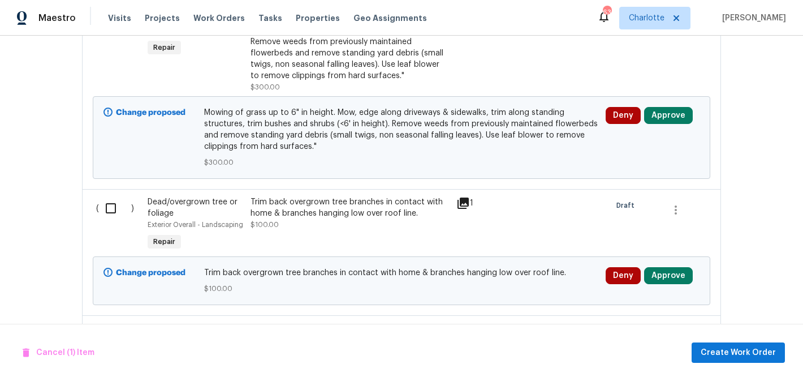
scroll to position [438, 0]
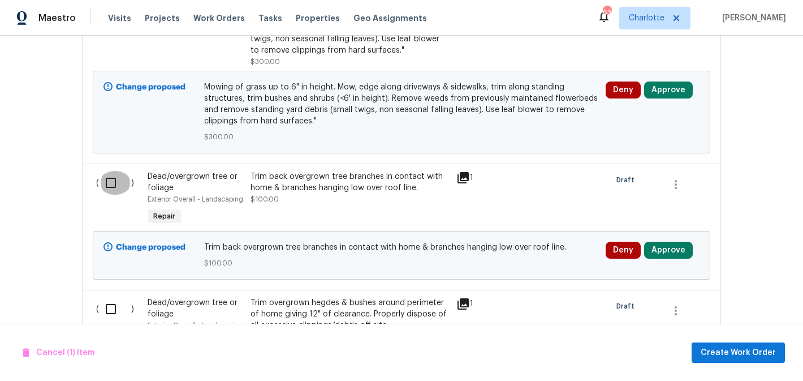
click at [111, 188] on input "checkbox" at bounding box center [115, 183] width 32 height 24
checkbox input "true"
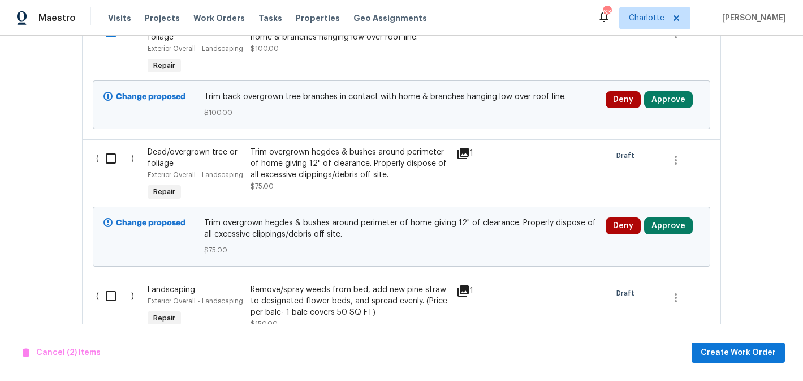
scroll to position [605, 0]
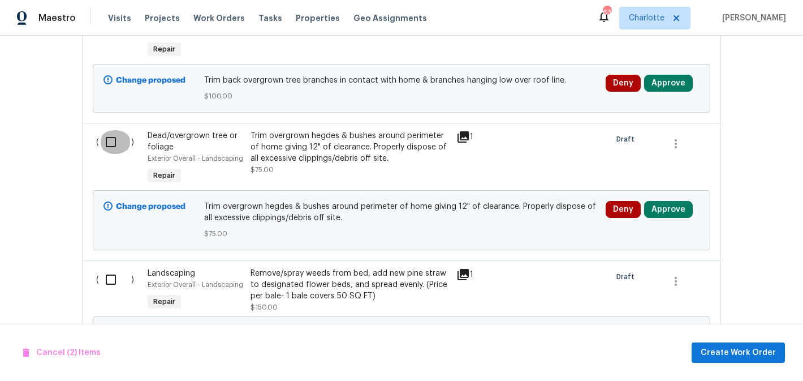
click at [108, 143] on input "checkbox" at bounding box center [115, 142] width 32 height 24
checkbox input "true"
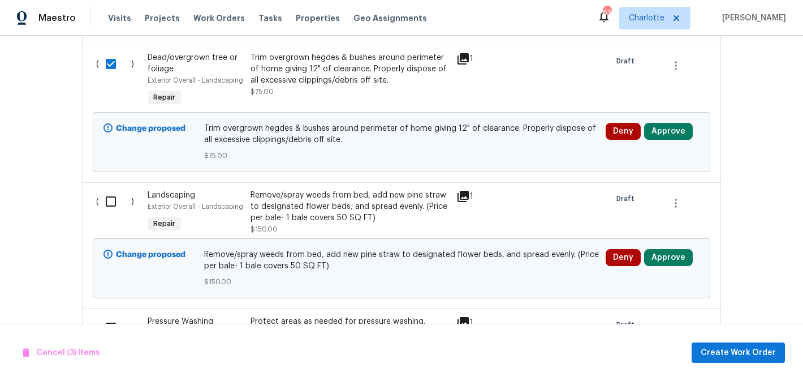
scroll to position [761, 0]
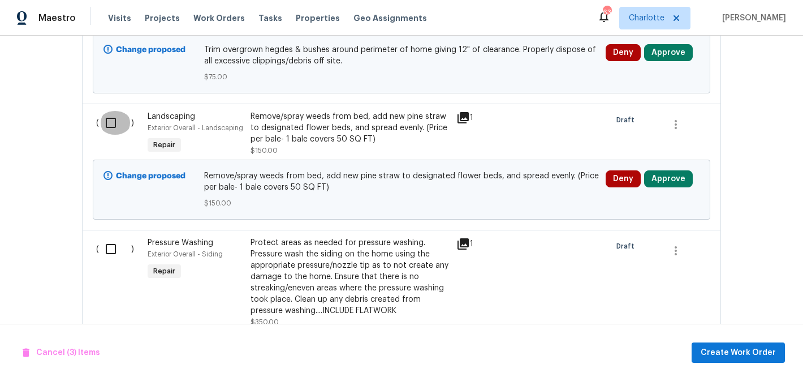
click at [117, 115] on input "checkbox" at bounding box center [115, 123] width 32 height 24
checkbox input "true"
click at [111, 245] on input "checkbox" at bounding box center [115, 249] width 32 height 24
checkbox input "true"
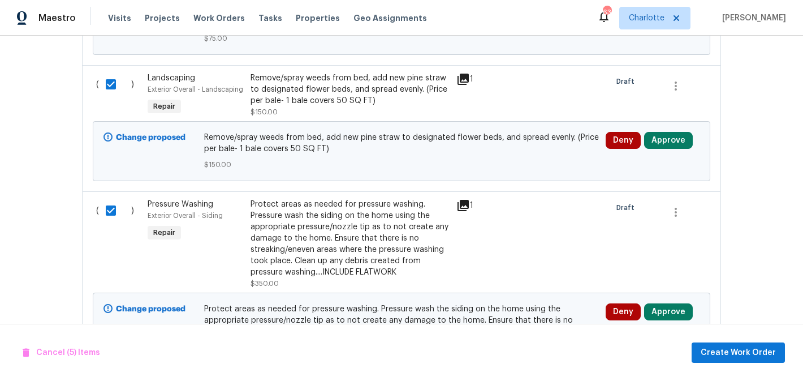
scroll to position [883, 0]
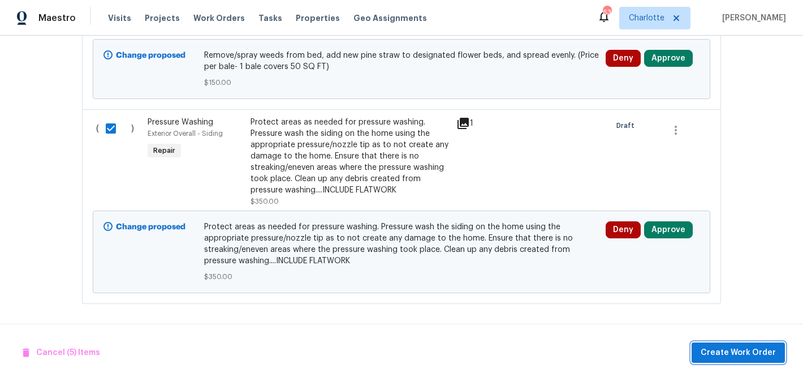
click at [754, 350] on span "Create Work Order" at bounding box center [738, 353] width 75 height 14
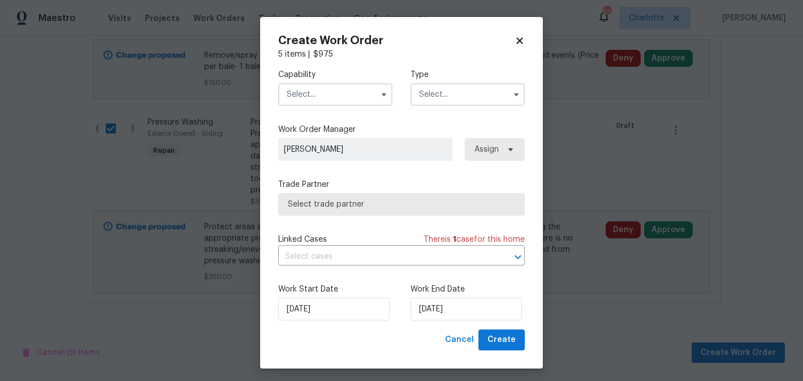
click at [336, 92] on input "text" at bounding box center [335, 94] width 114 height 23
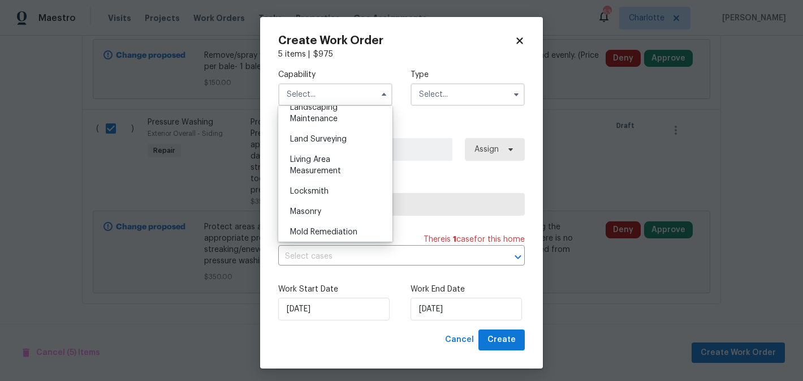
scroll to position [757, 0]
click at [340, 118] on div "Landscaping Maintenance" at bounding box center [335, 112] width 109 height 32
type input "Landscaping Maintenance"
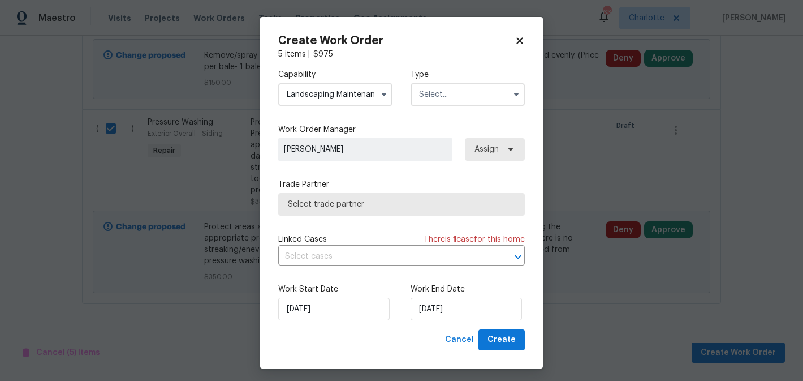
click at [450, 102] on input "text" at bounding box center [468, 94] width 114 height 23
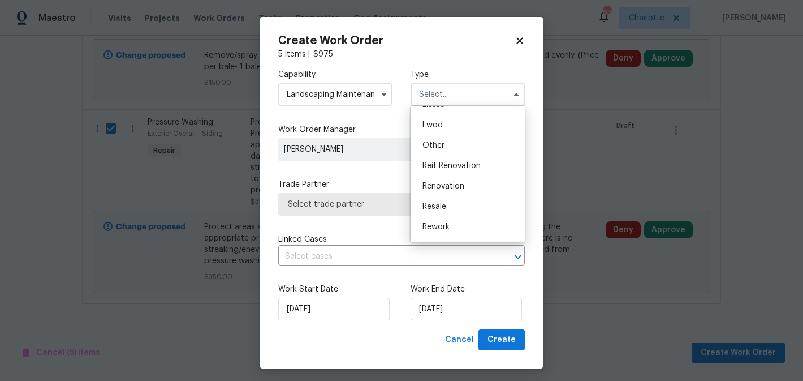
scroll to position [135, 0]
click at [471, 174] on div "Renovation" at bounding box center [467, 167] width 109 height 20
type input "Renovation"
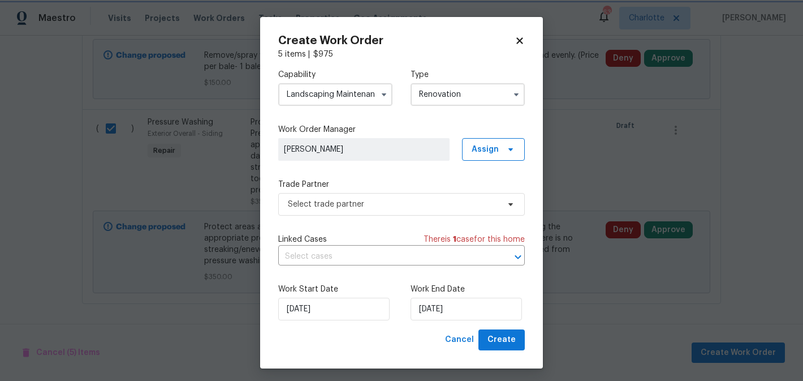
scroll to position [0, 0]
click at [437, 199] on span "Select trade partner" at bounding box center [393, 204] width 211 height 11
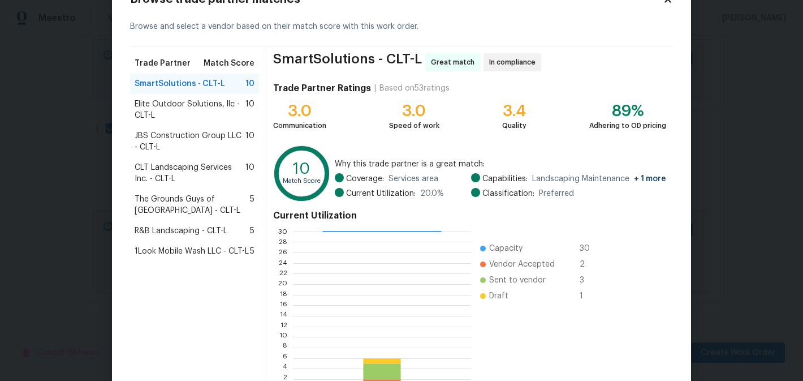
scroll to position [118, 0]
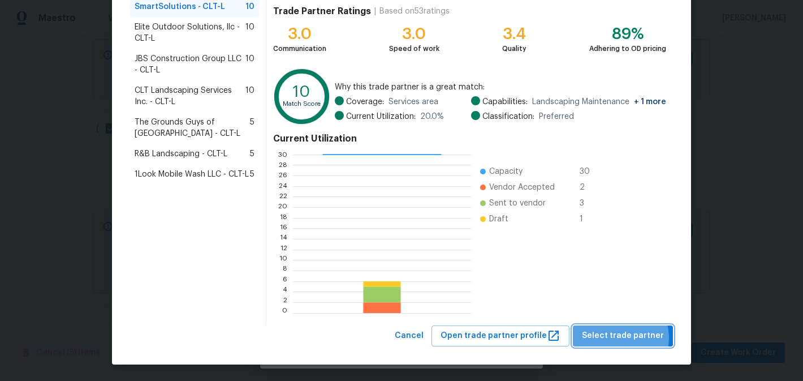
click at [623, 338] on span "Select trade partner" at bounding box center [623, 336] width 82 height 14
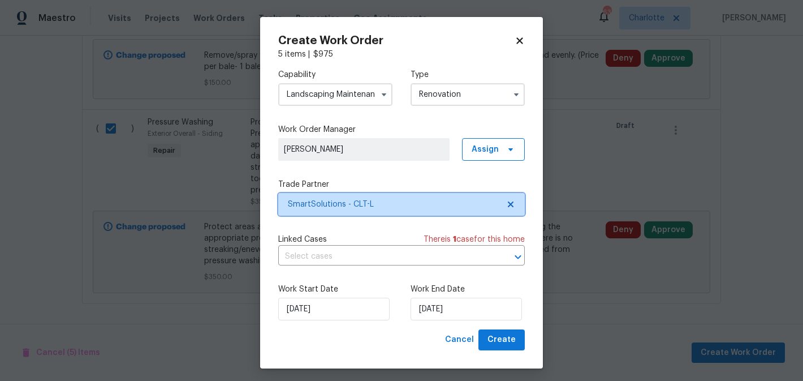
scroll to position [0, 0]
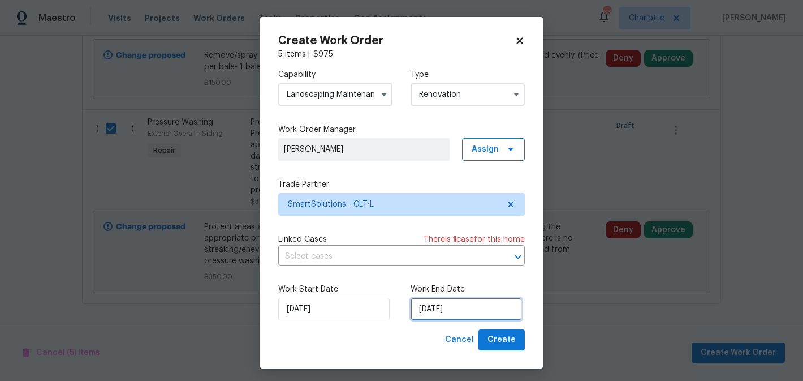
click at [477, 313] on input "9/15/2025" at bounding box center [466, 309] width 111 height 23
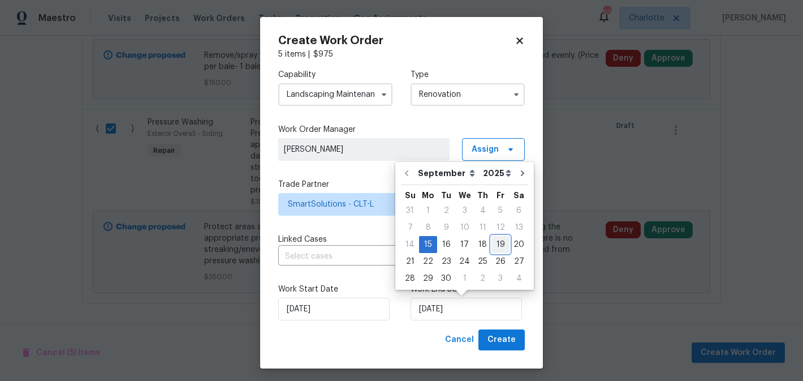
click at [501, 242] on div "19" at bounding box center [501, 244] width 18 height 16
type input "9/19/2025"
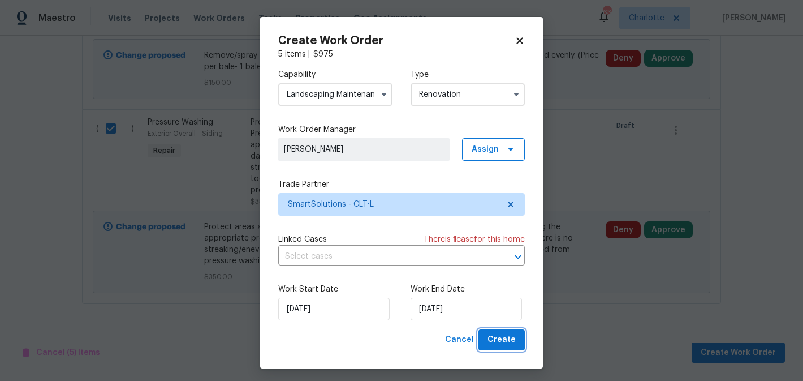
click at [505, 343] on span "Create" at bounding box center [502, 340] width 28 height 14
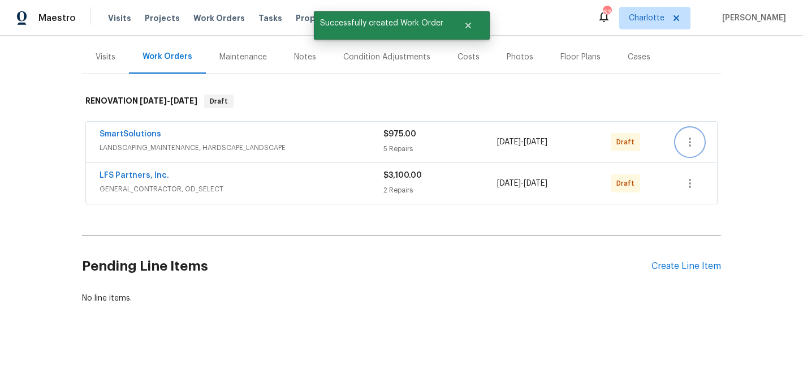
click at [692, 149] on button "button" at bounding box center [689, 141] width 27 height 27
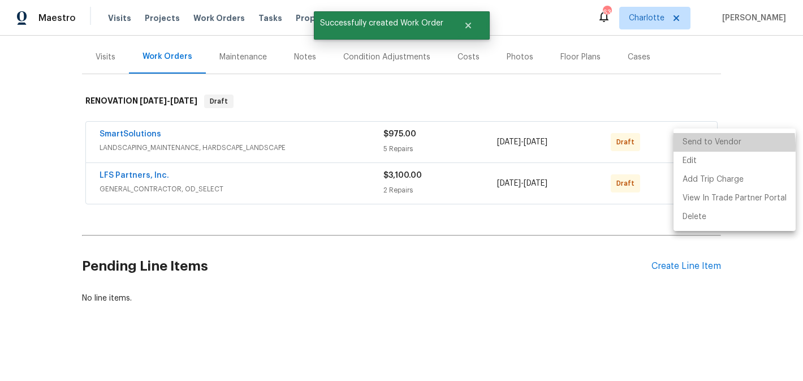
click at [702, 146] on li "Send to Vendor" at bounding box center [735, 142] width 122 height 19
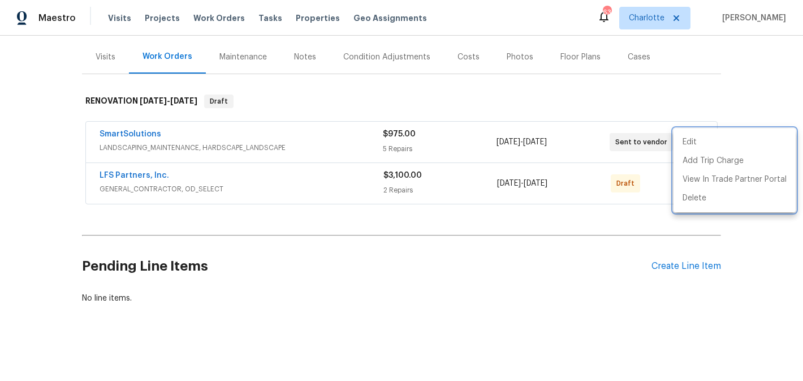
click at [652, 185] on div at bounding box center [401, 190] width 803 height 381
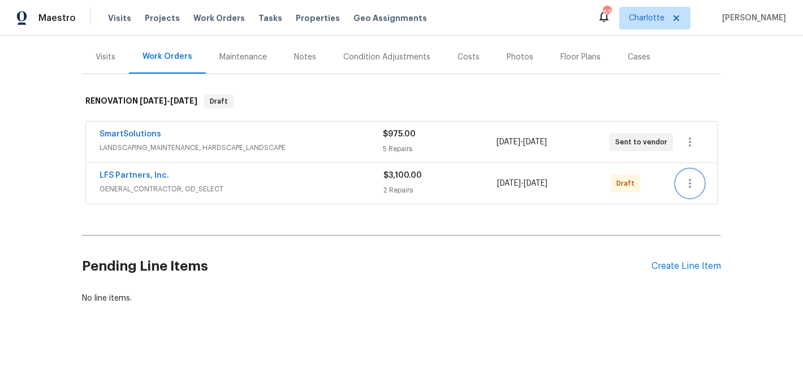
click at [687, 189] on icon "button" at bounding box center [690, 183] width 14 height 14
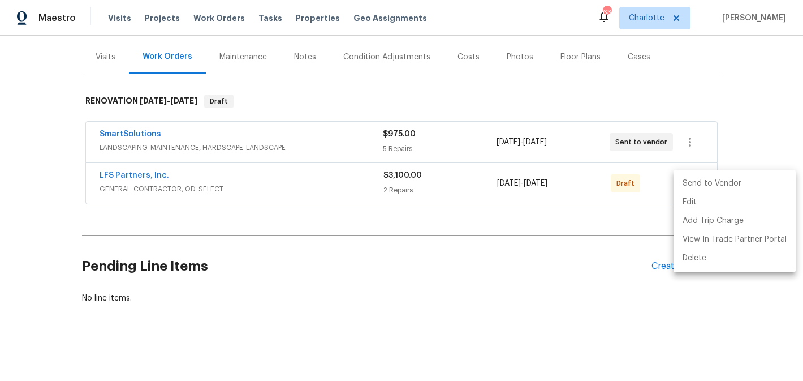
click at [690, 187] on li "Send to Vendor" at bounding box center [735, 183] width 122 height 19
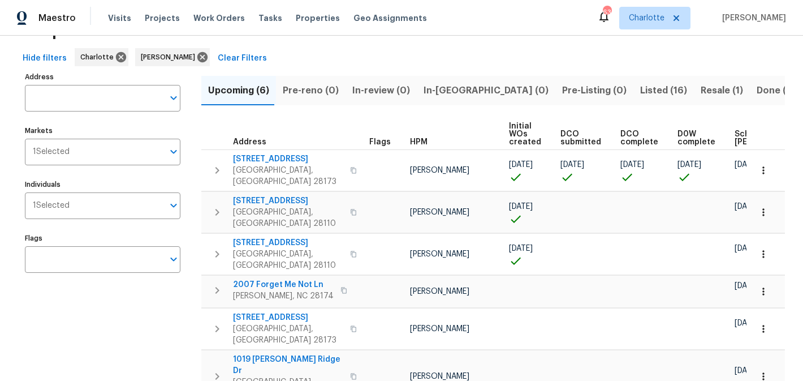
scroll to position [53, 0]
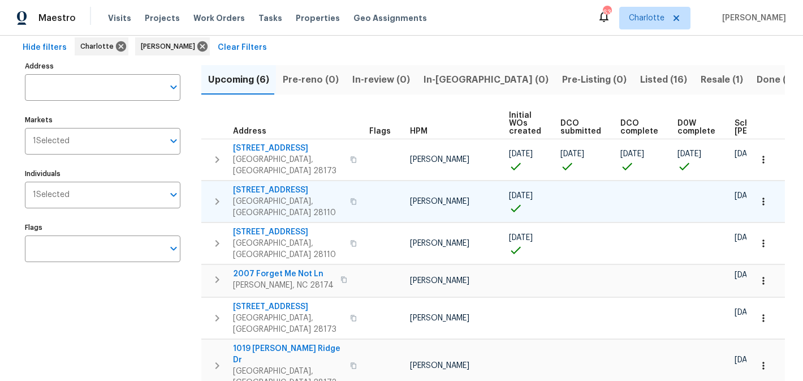
click at [248, 184] on span "[STREET_ADDRESS]" at bounding box center [288, 189] width 110 height 11
click at [264, 184] on span "2813 Faircroft Way" at bounding box center [288, 189] width 110 height 11
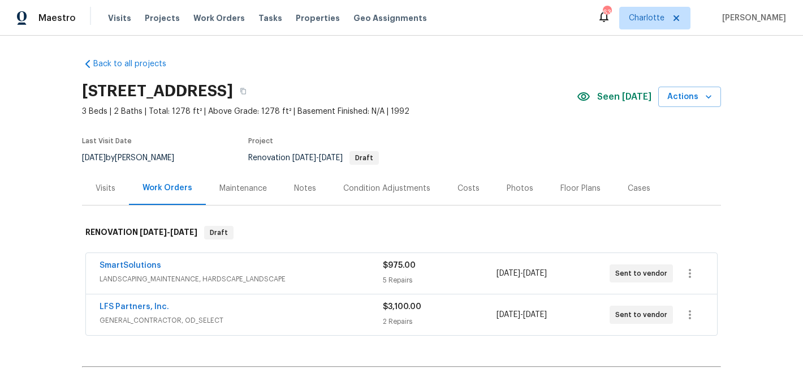
click at [309, 189] on div "Notes" at bounding box center [305, 188] width 22 height 11
click at [132, 303] on link "LFS Partners, Inc." at bounding box center [135, 307] width 70 height 8
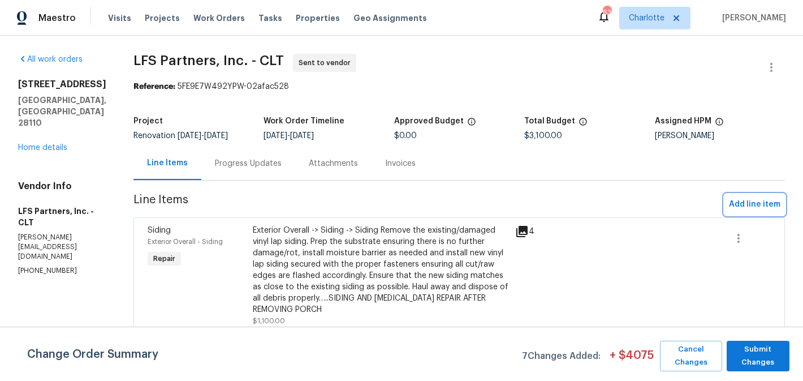
click at [745, 203] on span "Add line item" at bounding box center [754, 204] width 51 height 14
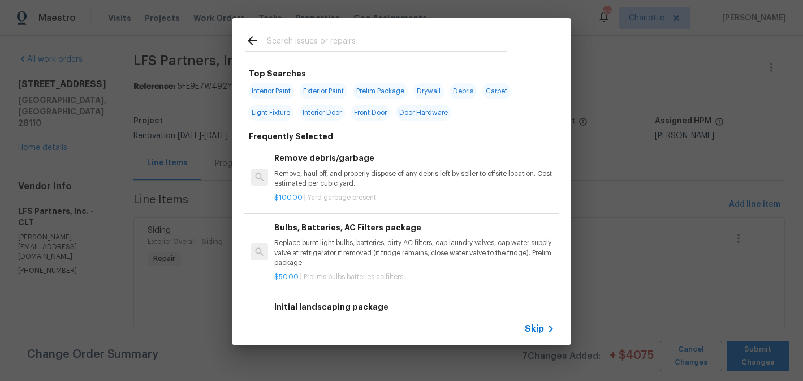
click at [343, 41] on input "text" at bounding box center [387, 42] width 240 height 17
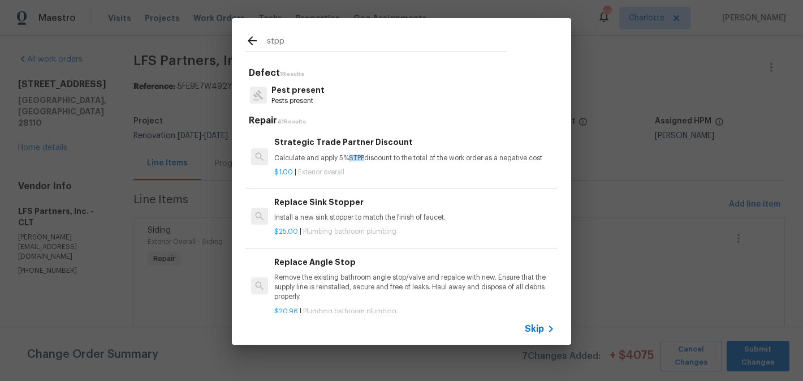
type input "stpp"
click at [419, 141] on h6 "Strategic Trade Partner Discount" at bounding box center [414, 142] width 281 height 12
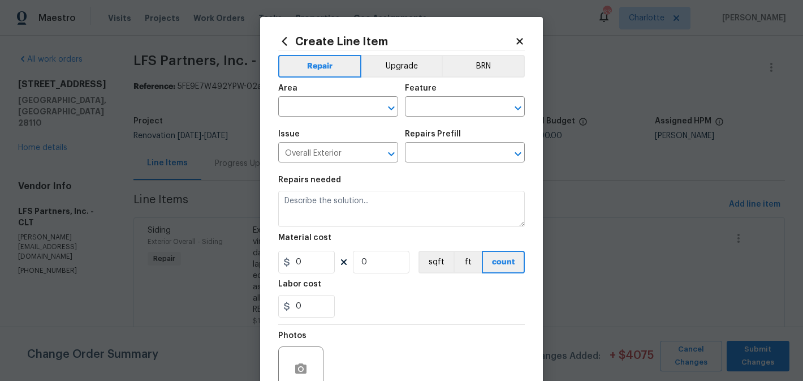
type input "Strategic Trade Partner Discount $1.00"
type textarea "Calculate and apply 5% STPP discount to the total of the work order as a negati…"
type input "1"
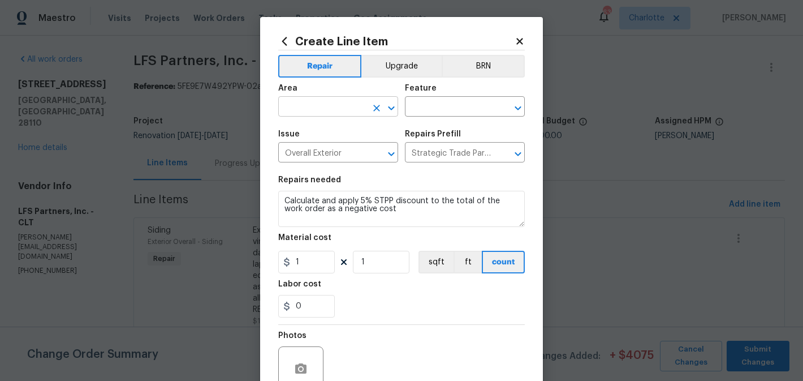
click at [348, 114] on input "text" at bounding box center [322, 108] width 88 height 18
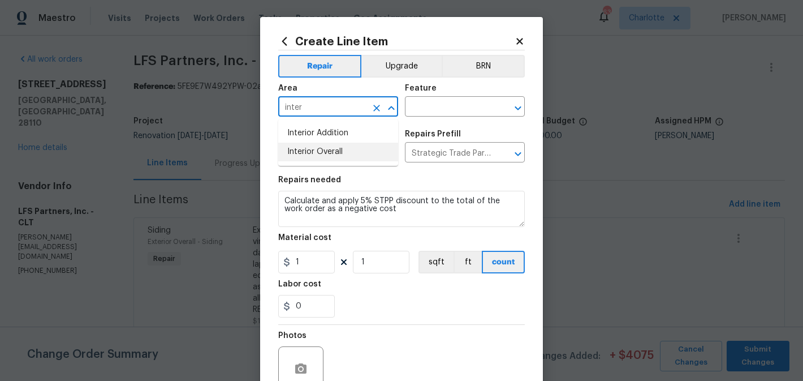
click at [348, 157] on li "Interior Overall" at bounding box center [338, 152] width 120 height 19
type input "Interior Overall"
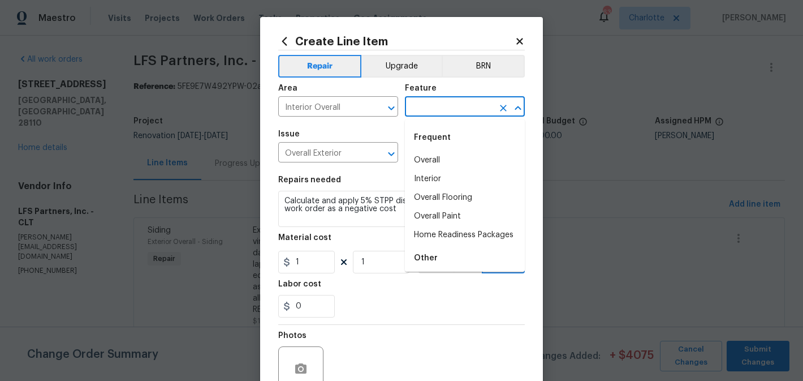
click at [465, 103] on input "text" at bounding box center [449, 108] width 88 height 18
click at [432, 184] on li "Interior" at bounding box center [465, 179] width 120 height 19
type input "Interior"
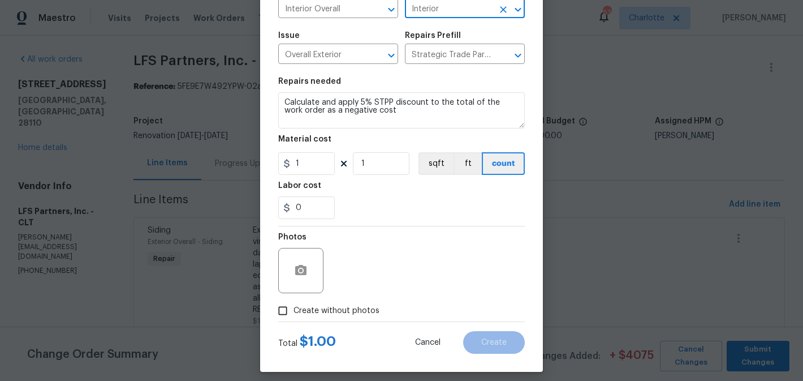
scroll to position [107, 0]
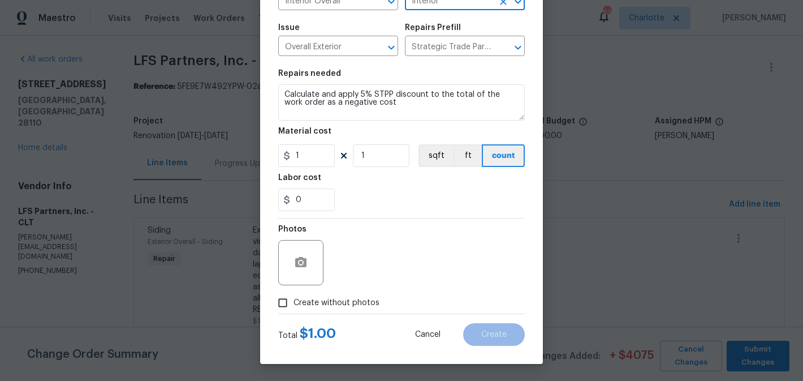
click at [331, 296] on label "Create without photos" at bounding box center [325, 302] width 107 height 21
click at [294, 296] on input "Create without photos" at bounding box center [282, 302] width 21 height 21
checkbox input "true"
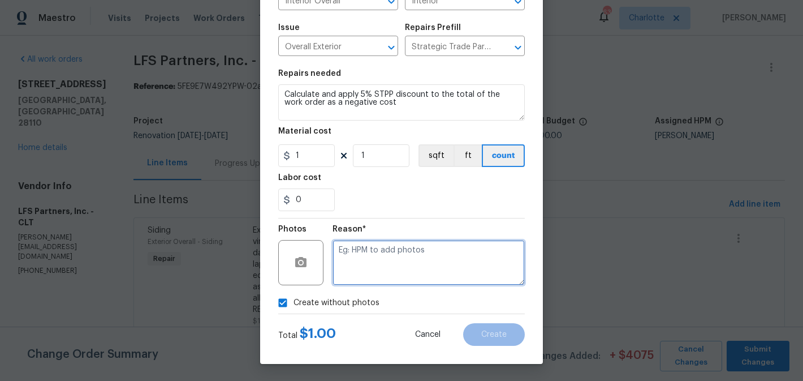
click at [393, 251] on textarea at bounding box center [429, 262] width 192 height 45
type textarea "edit"
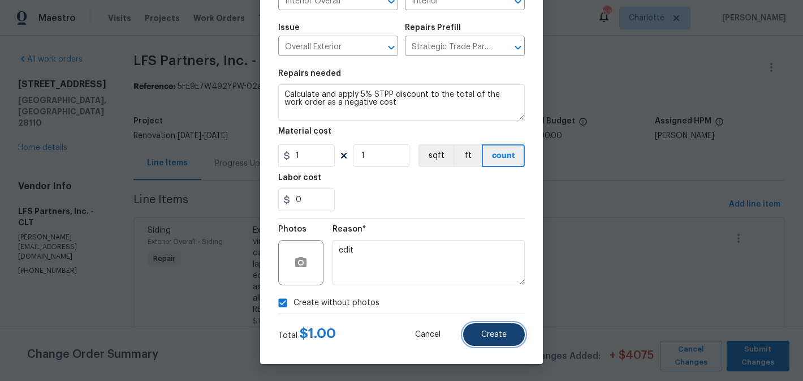
click at [481, 333] on button "Create" at bounding box center [494, 334] width 62 height 23
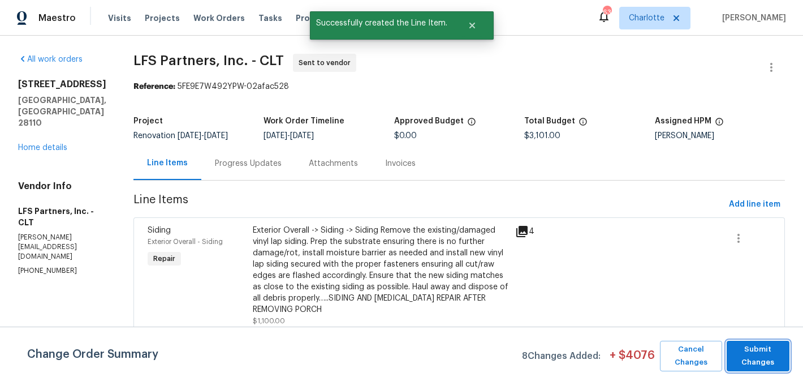
click at [770, 355] on span "Submit Changes" at bounding box center [757, 356] width 51 height 26
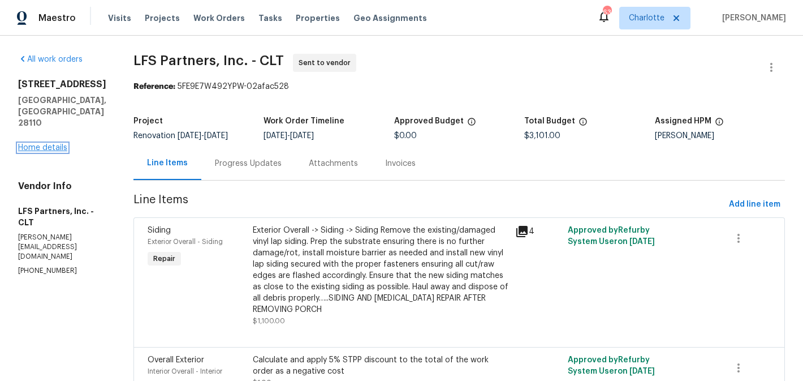
click at [42, 144] on link "Home details" at bounding box center [42, 148] width 49 height 8
